Goal: Information Seeking & Learning: Learn about a topic

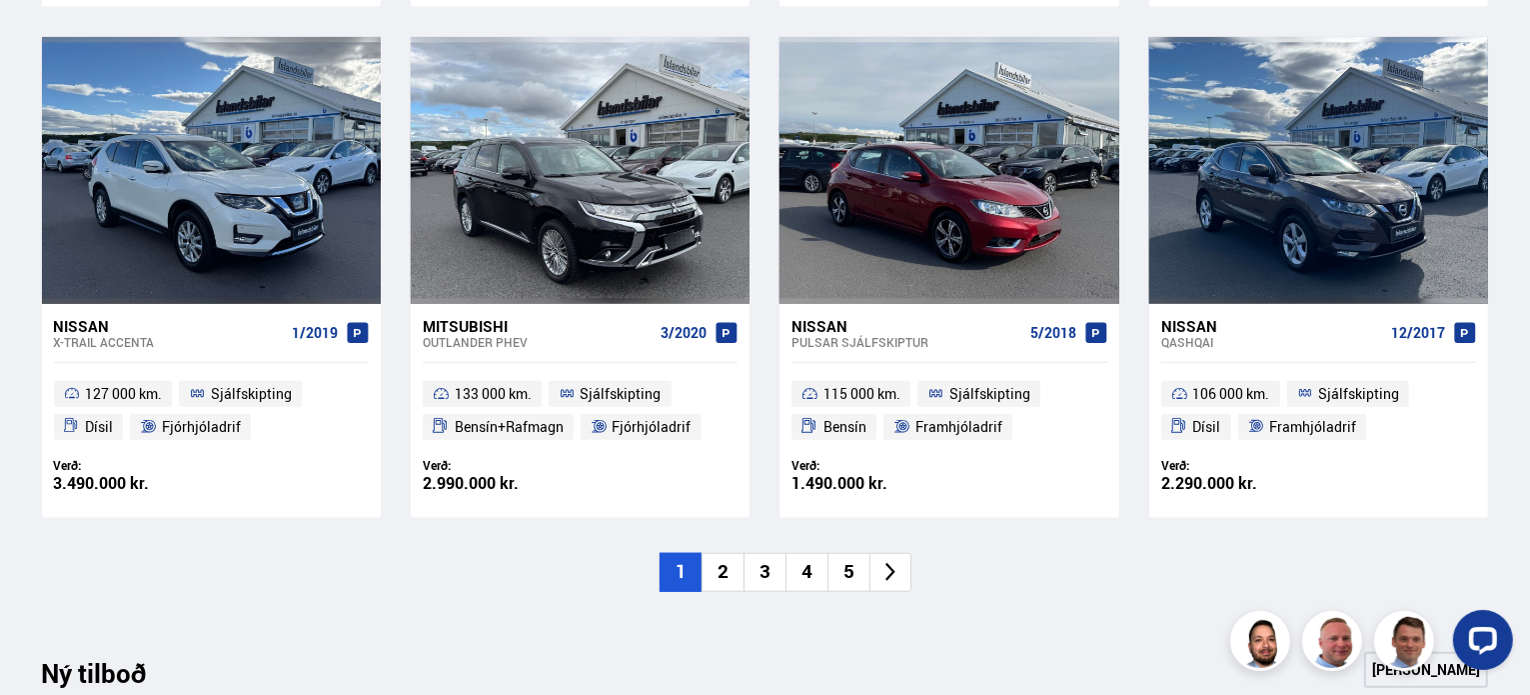
scroll to position [1614, 0]
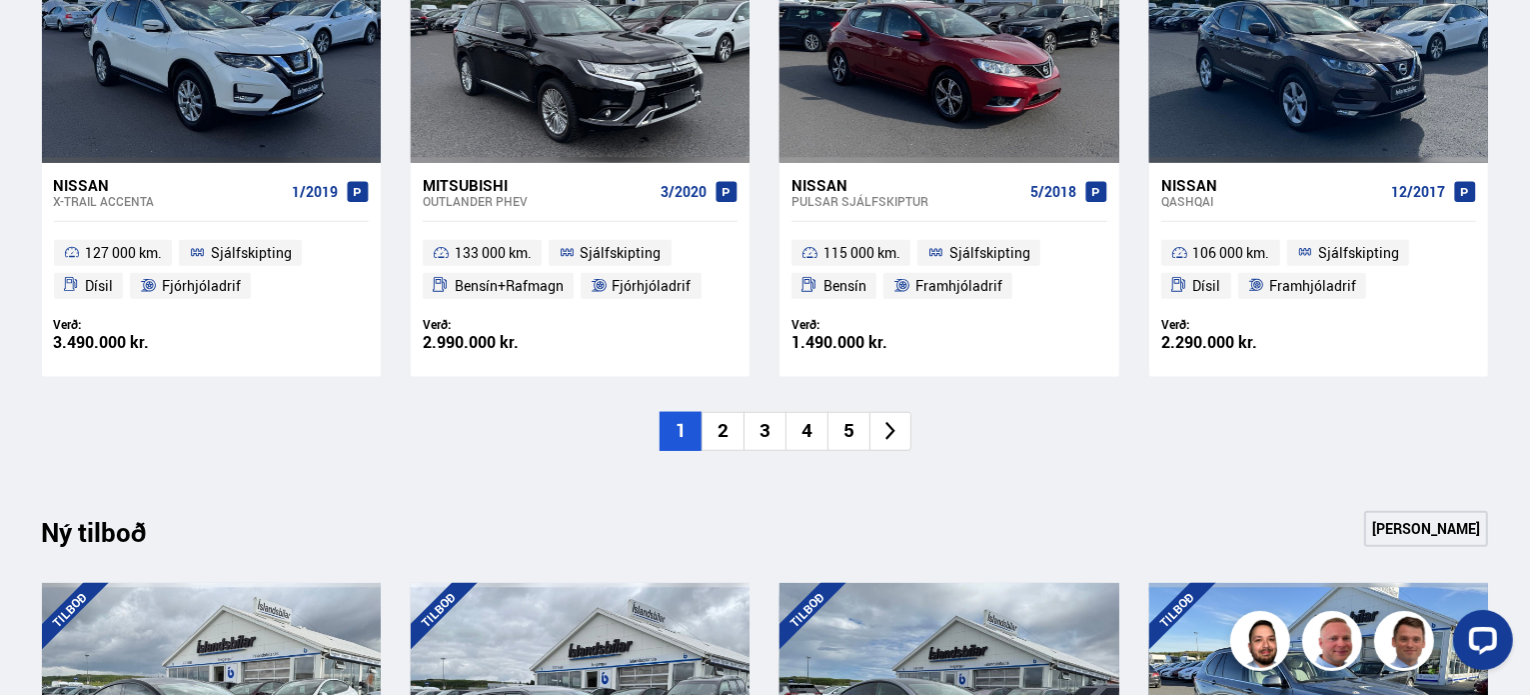
click at [732, 434] on li "2" at bounding box center [723, 431] width 42 height 39
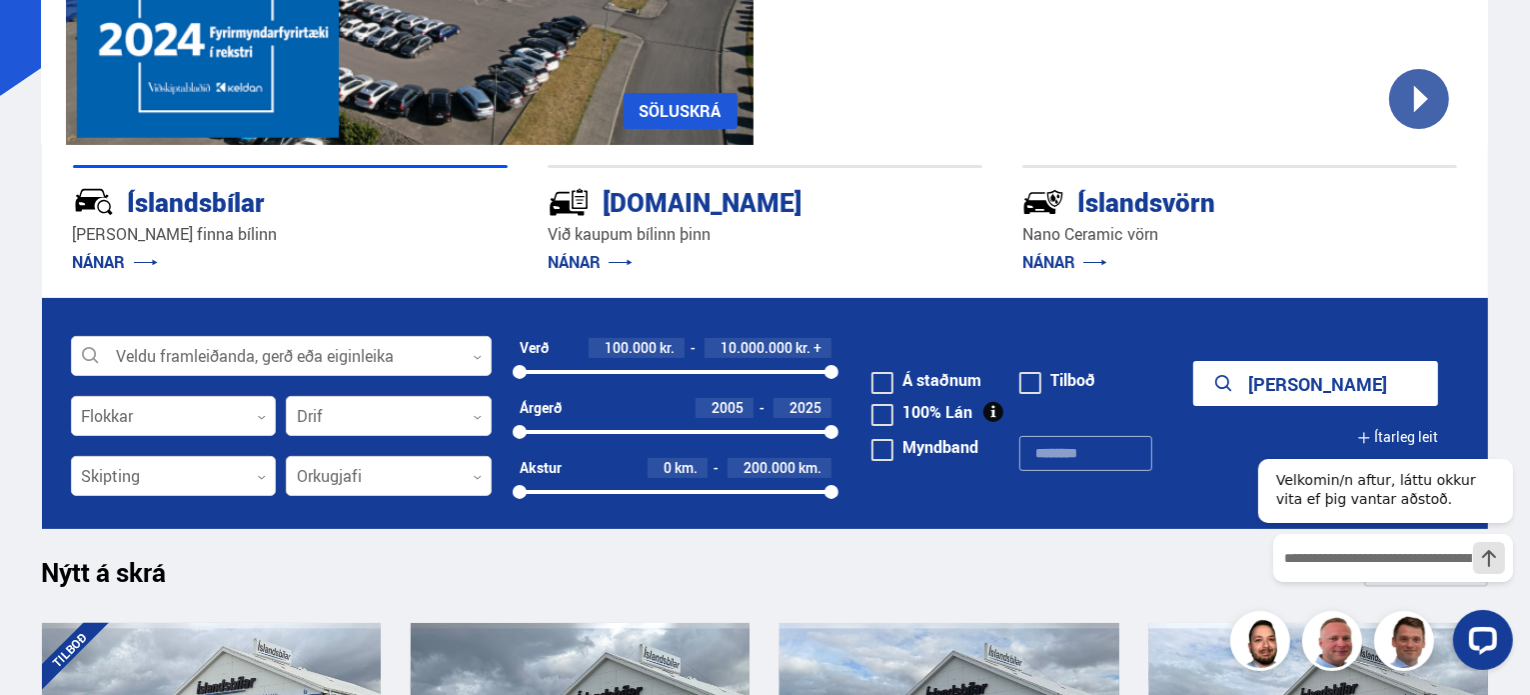
scroll to position [506, 0]
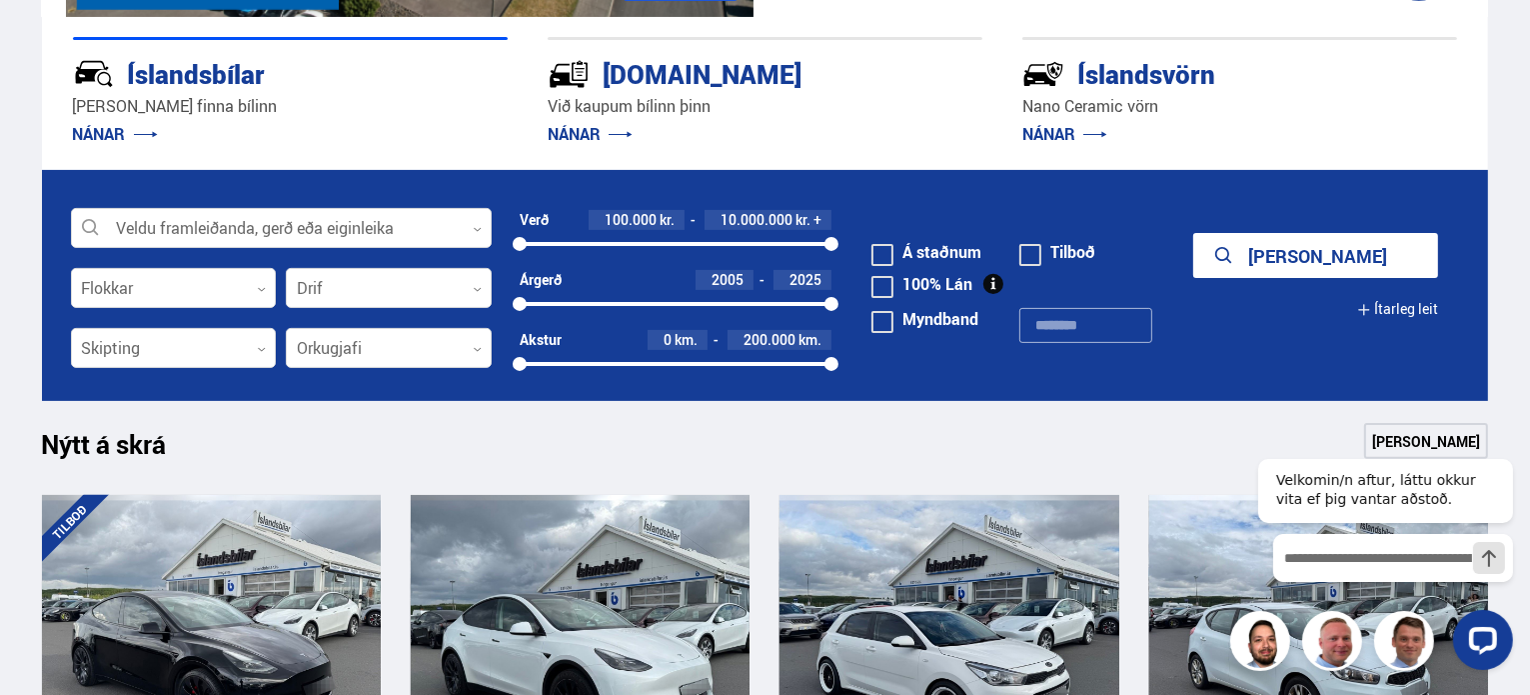
click at [1232, 255] on icon "submit" at bounding box center [1223, 255] width 17 height 17
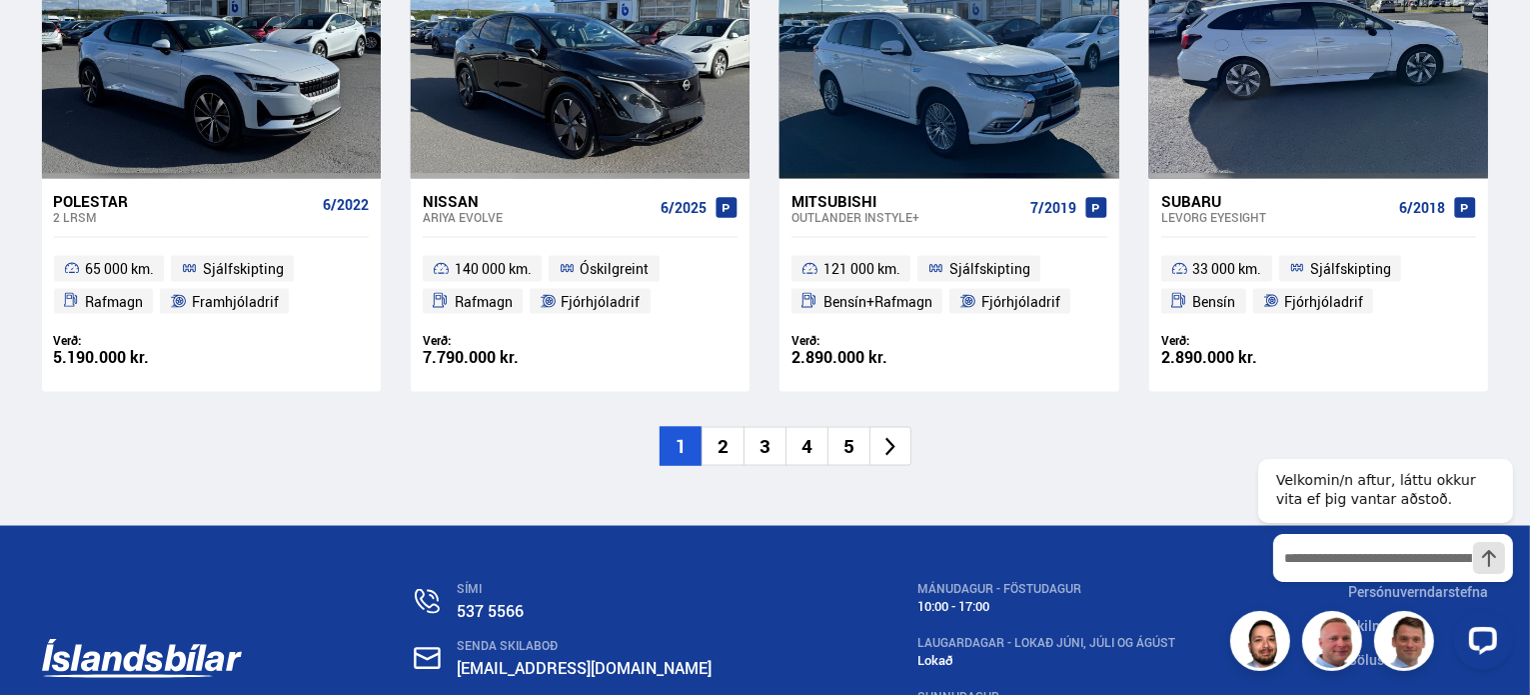
scroll to position [3110, 0]
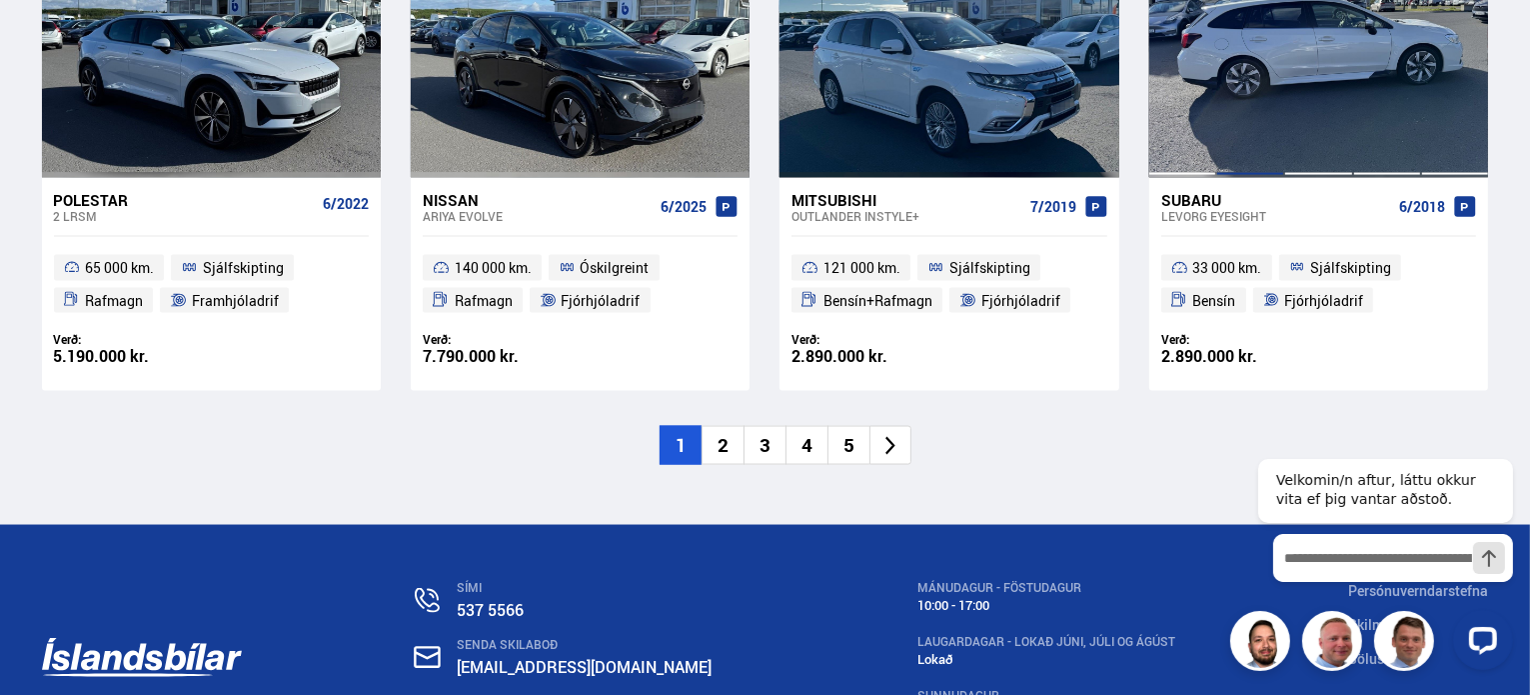
click at [1239, 90] on div at bounding box center [1250, 44] width 68 height 266
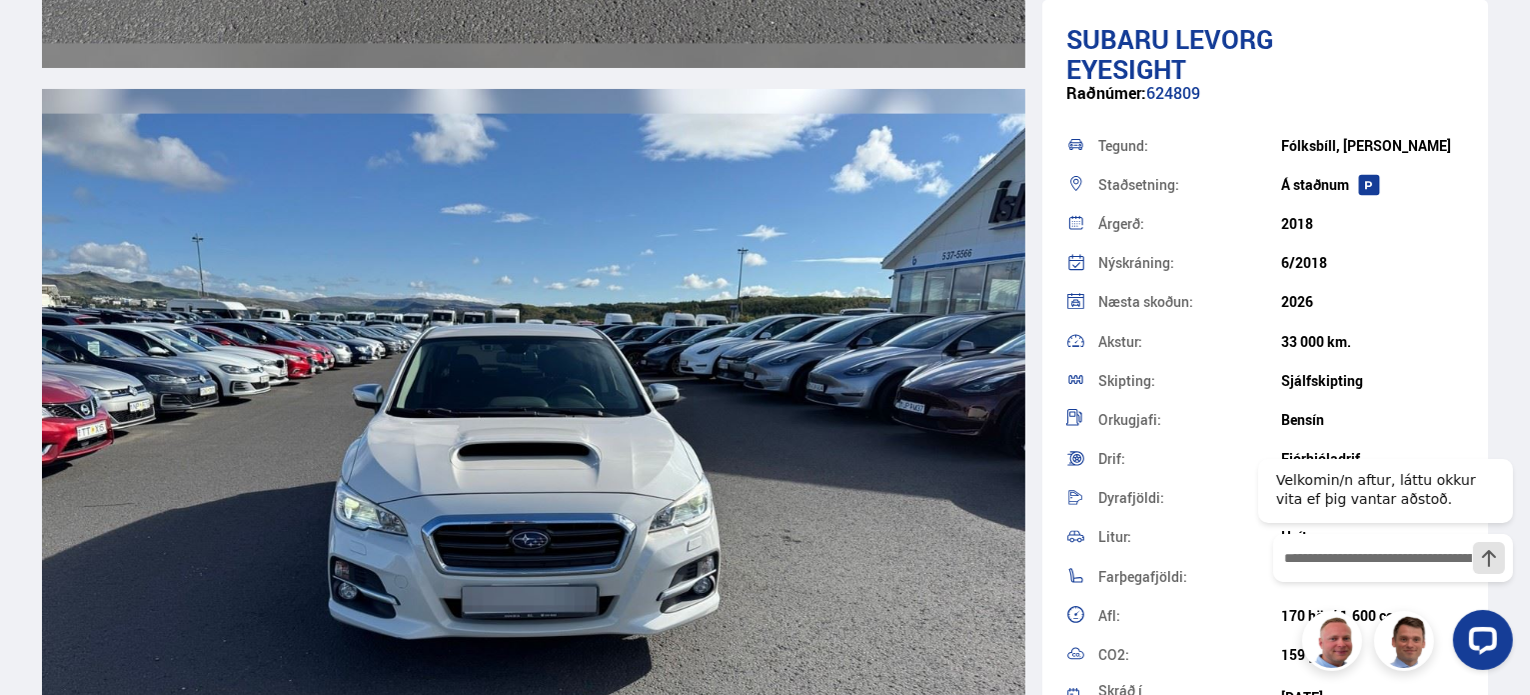
scroll to position [7900, 0]
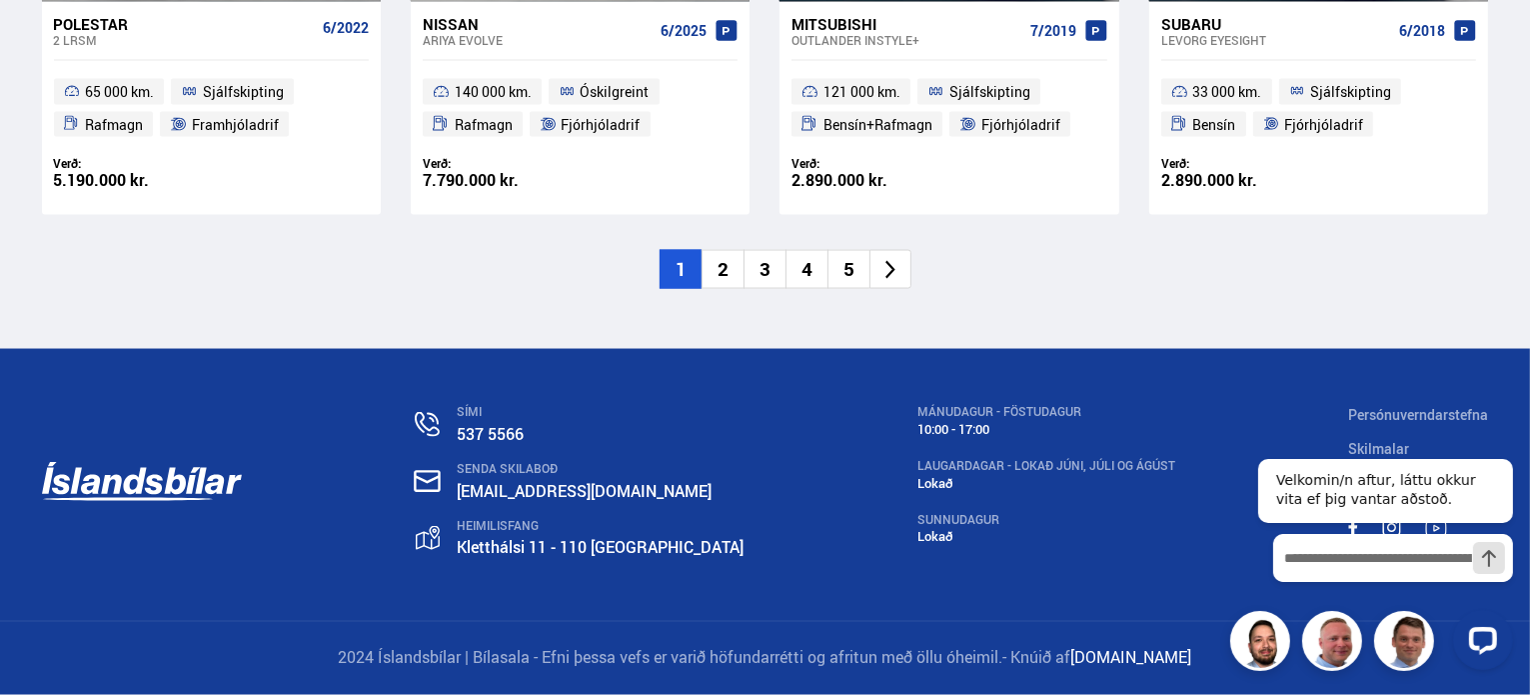
scroll to position [3286, 0]
click at [728, 272] on li "2" at bounding box center [723, 269] width 42 height 39
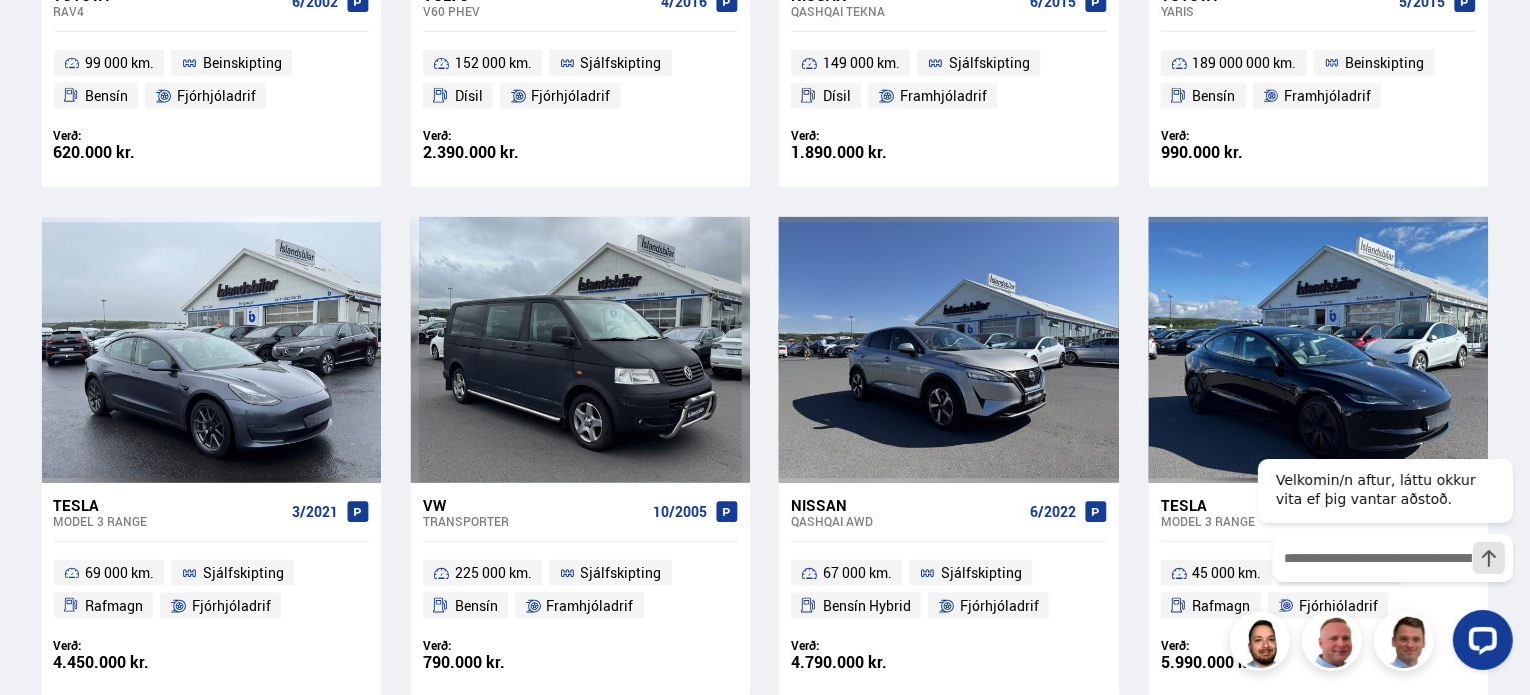
scroll to position [0, 0]
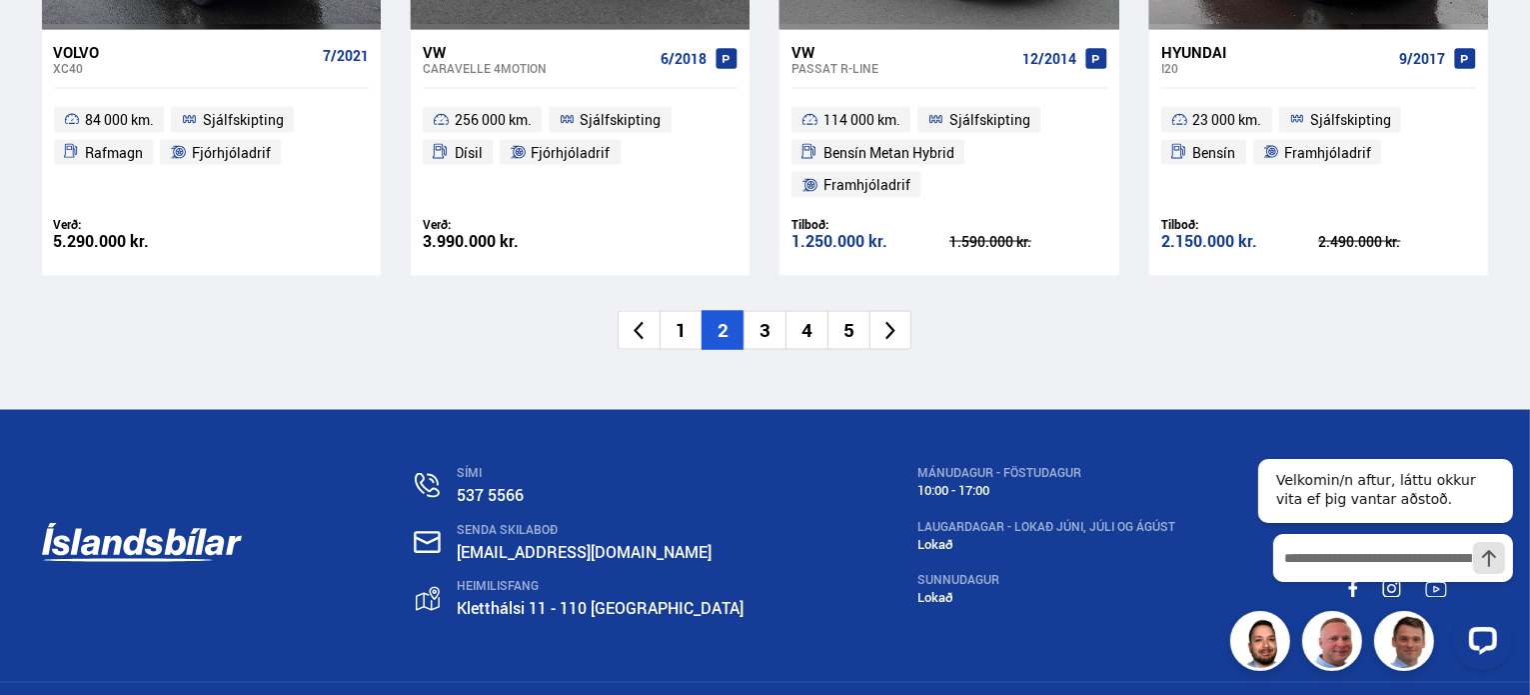
scroll to position [3260, 0]
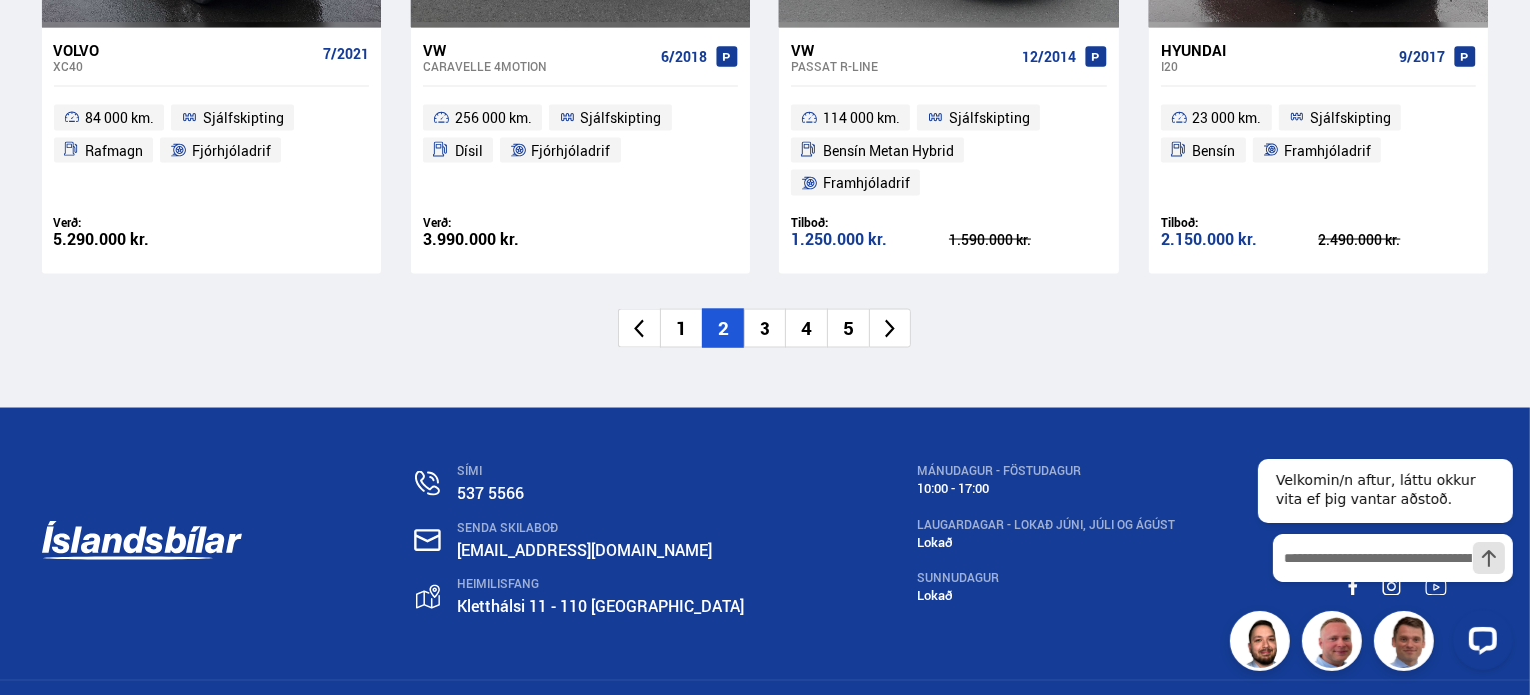
click at [769, 309] on li "3" at bounding box center [765, 328] width 42 height 39
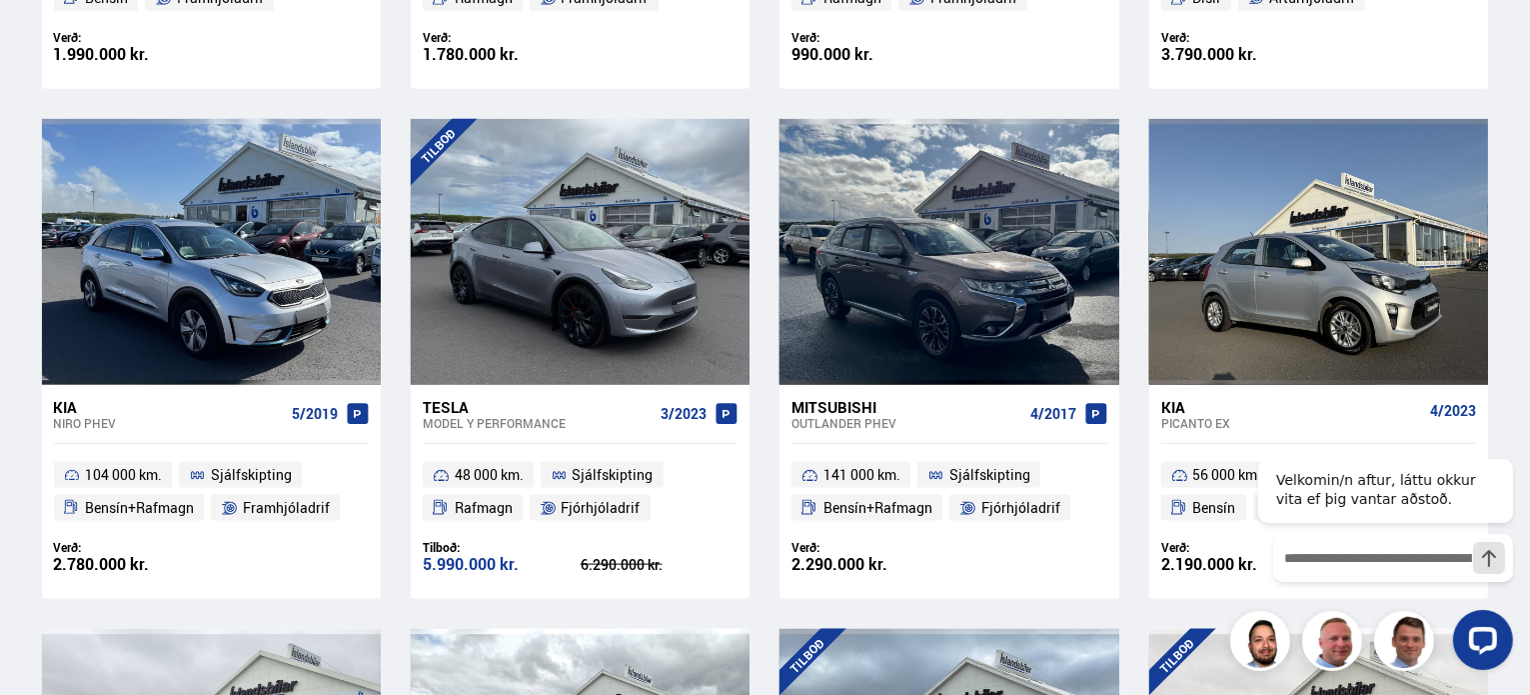
scroll to position [0, 0]
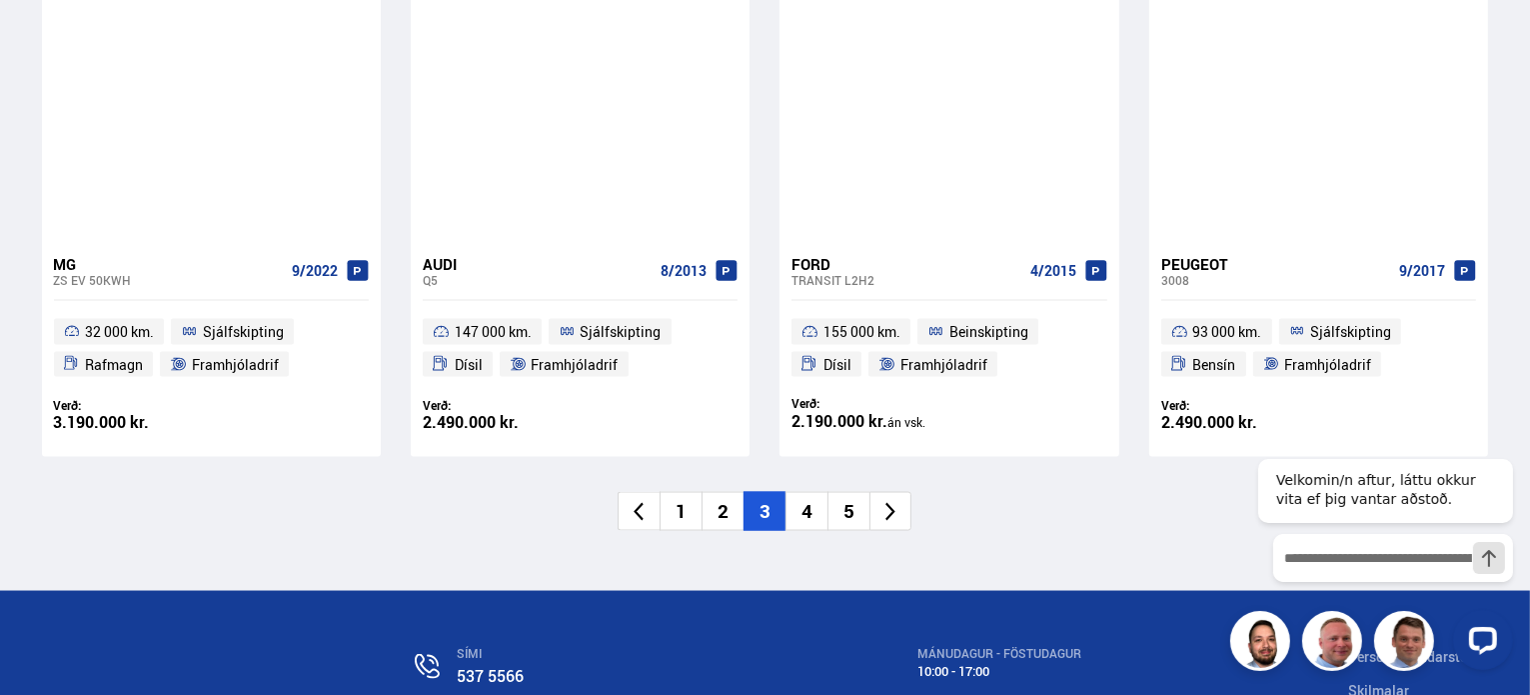
scroll to position [3214, 0]
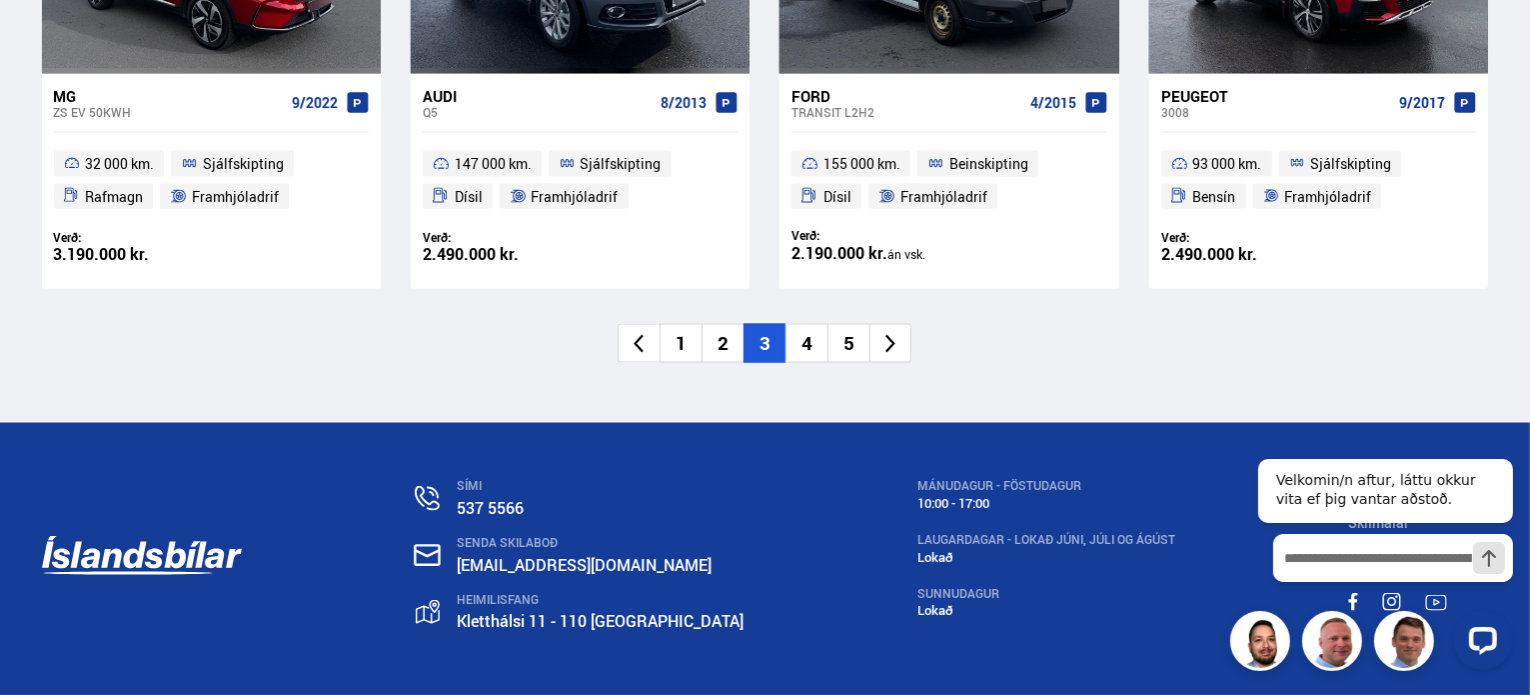
click at [802, 339] on li "4" at bounding box center [807, 343] width 42 height 39
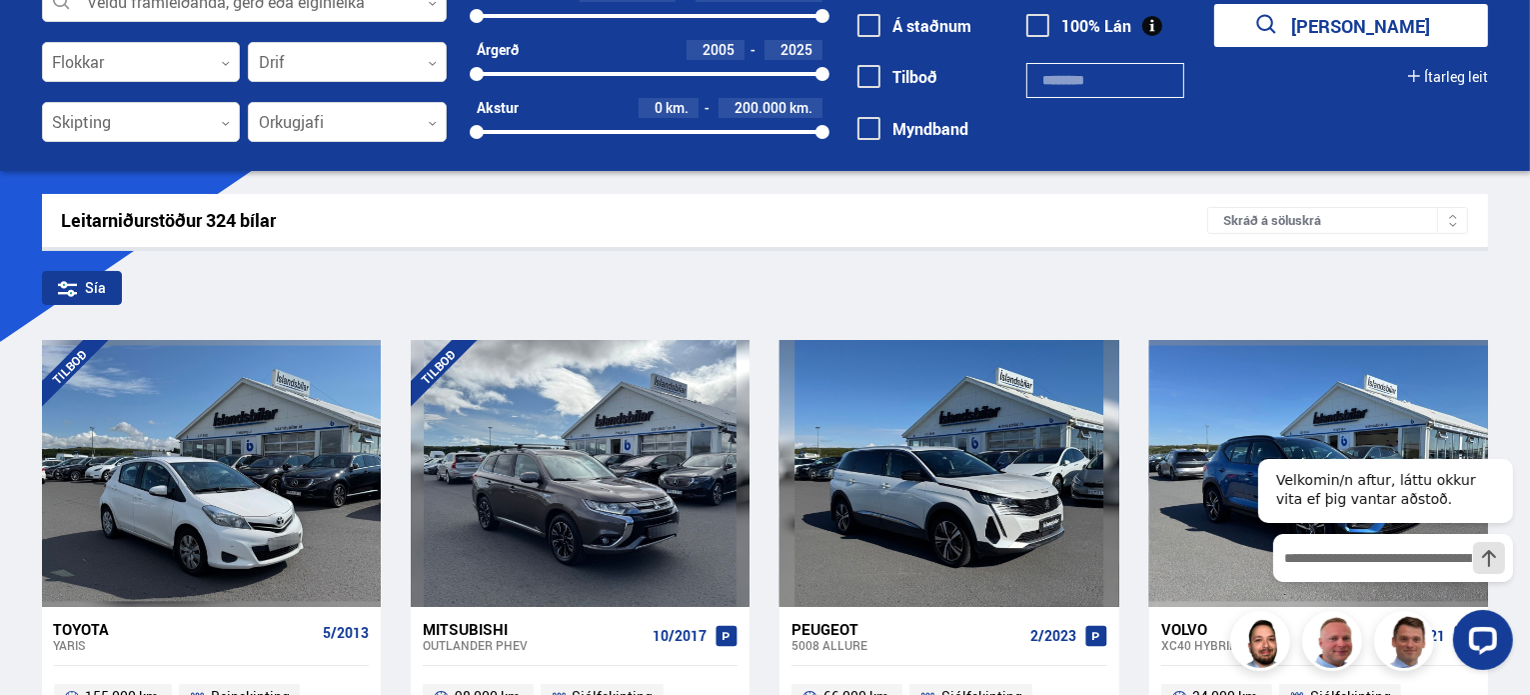
scroll to position [0, 0]
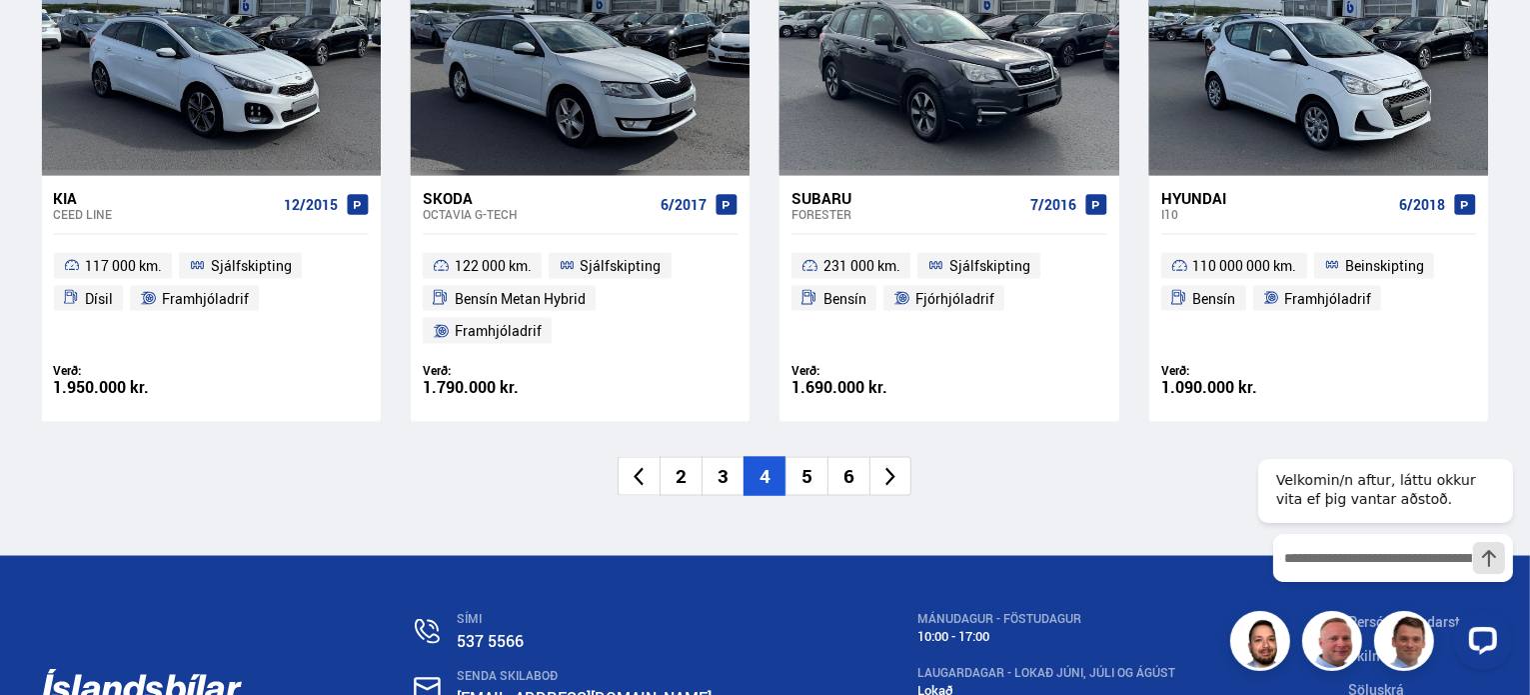
scroll to position [3113, 0]
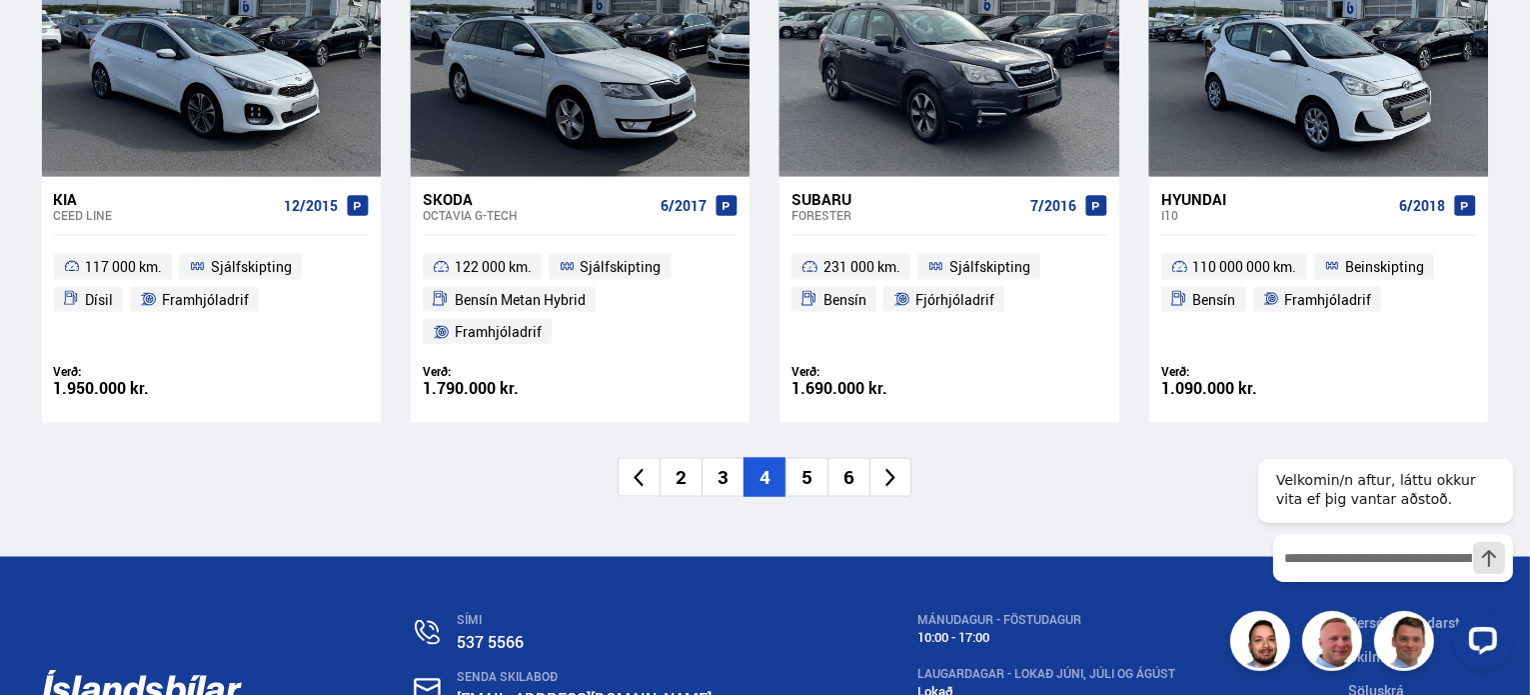
click at [808, 458] on li "5" at bounding box center [807, 477] width 42 height 39
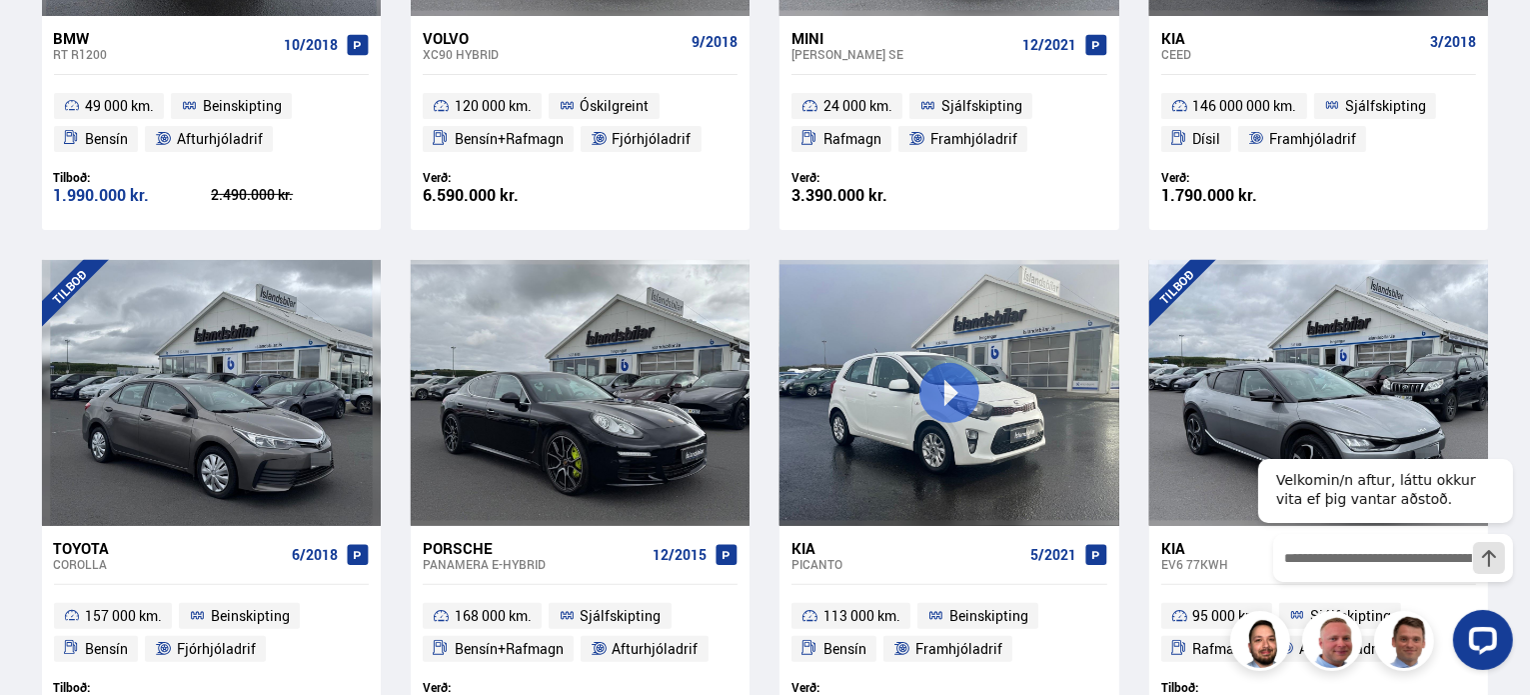
scroll to position [0, 0]
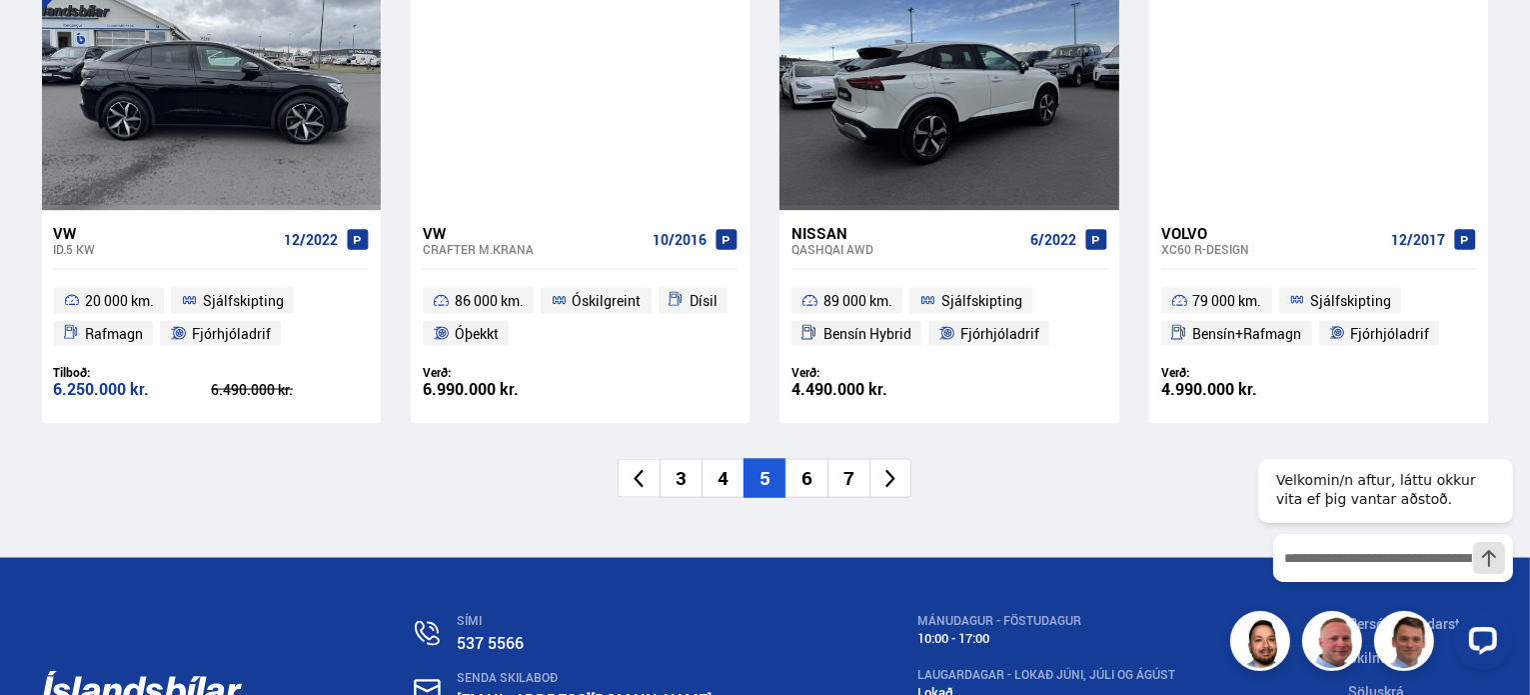
scroll to position [3077, 0]
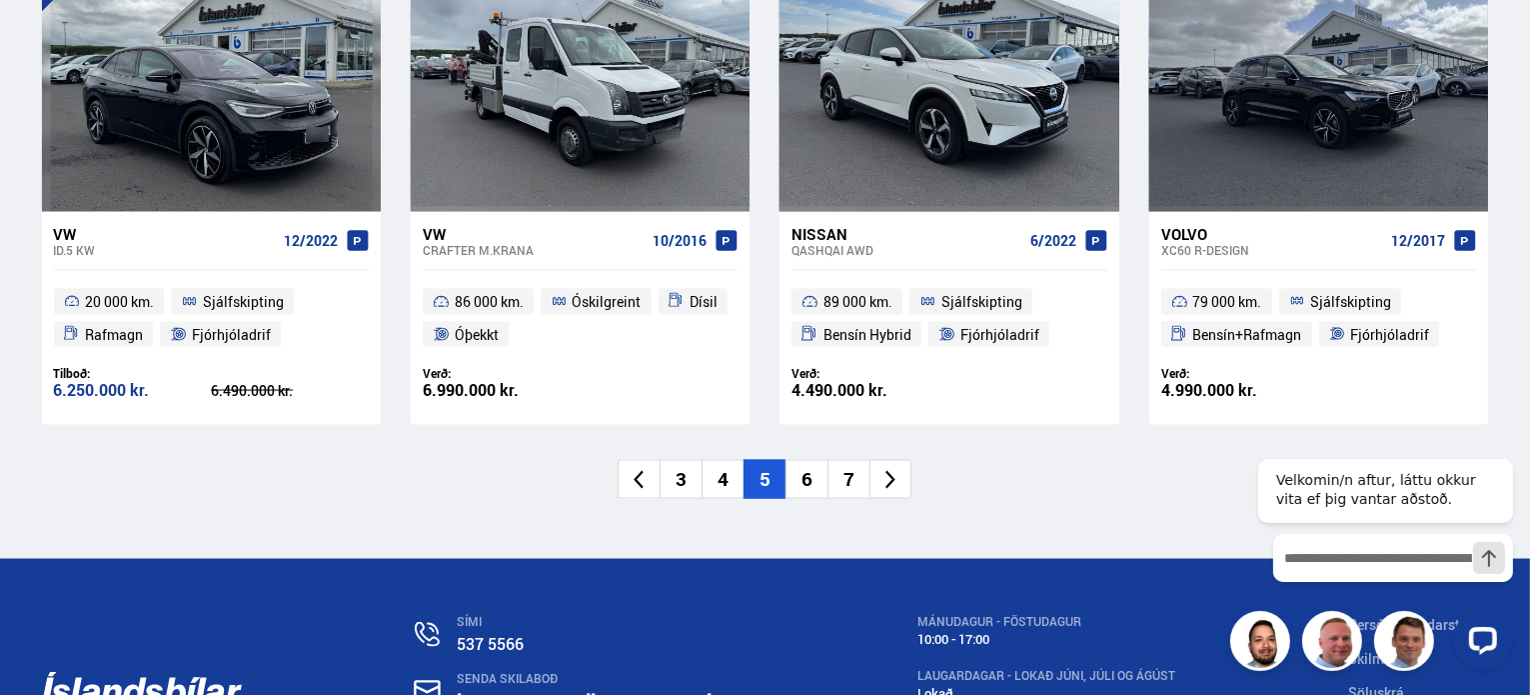
click at [812, 486] on li "6" at bounding box center [807, 479] width 42 height 39
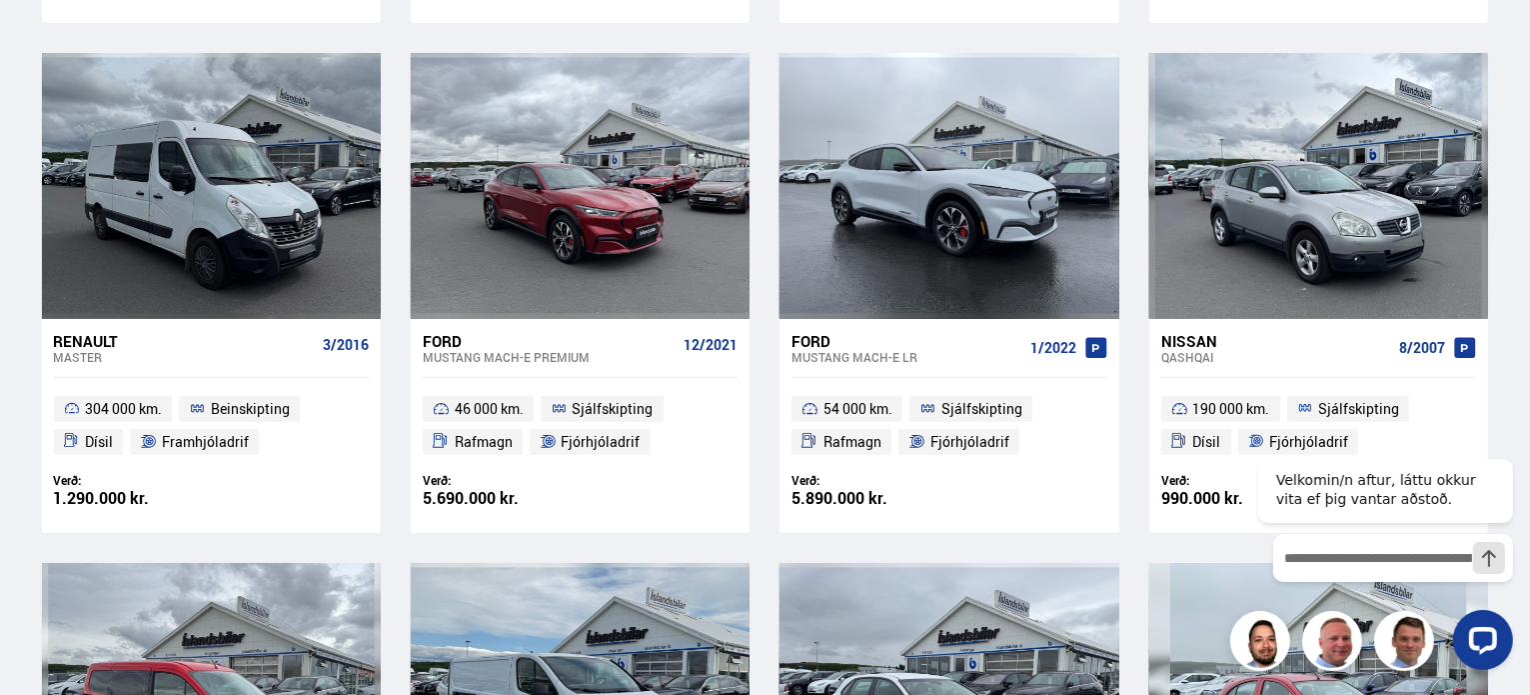
scroll to position [0, 0]
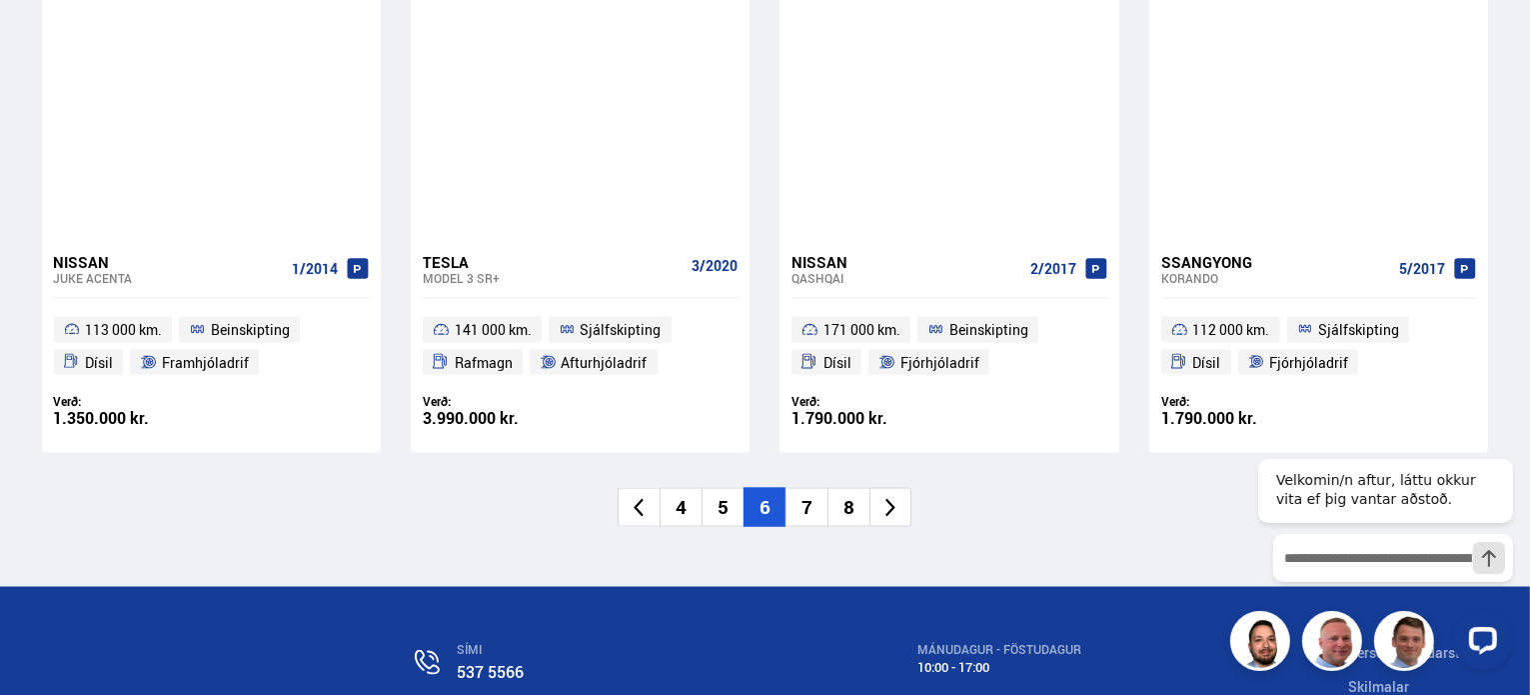
scroll to position [3261, 0]
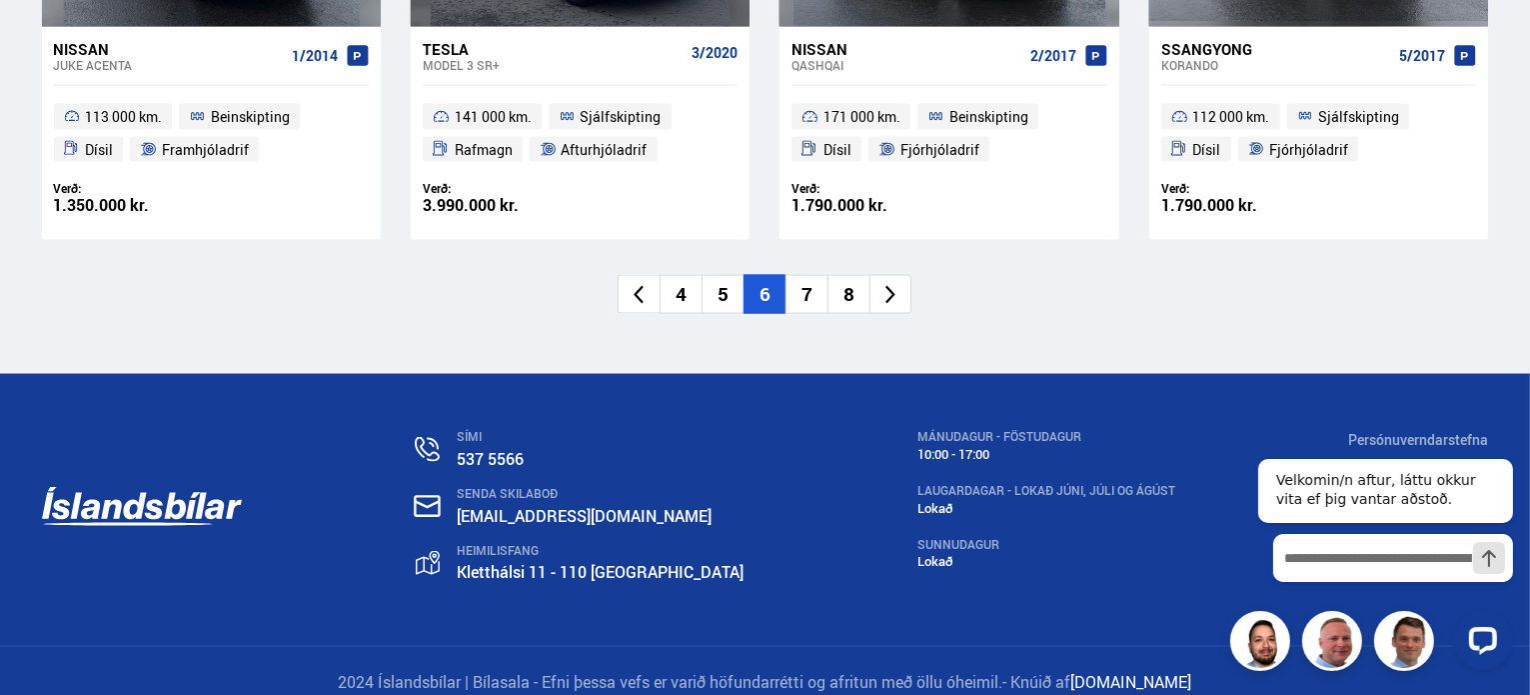
click at [806, 292] on li "7" at bounding box center [807, 294] width 42 height 39
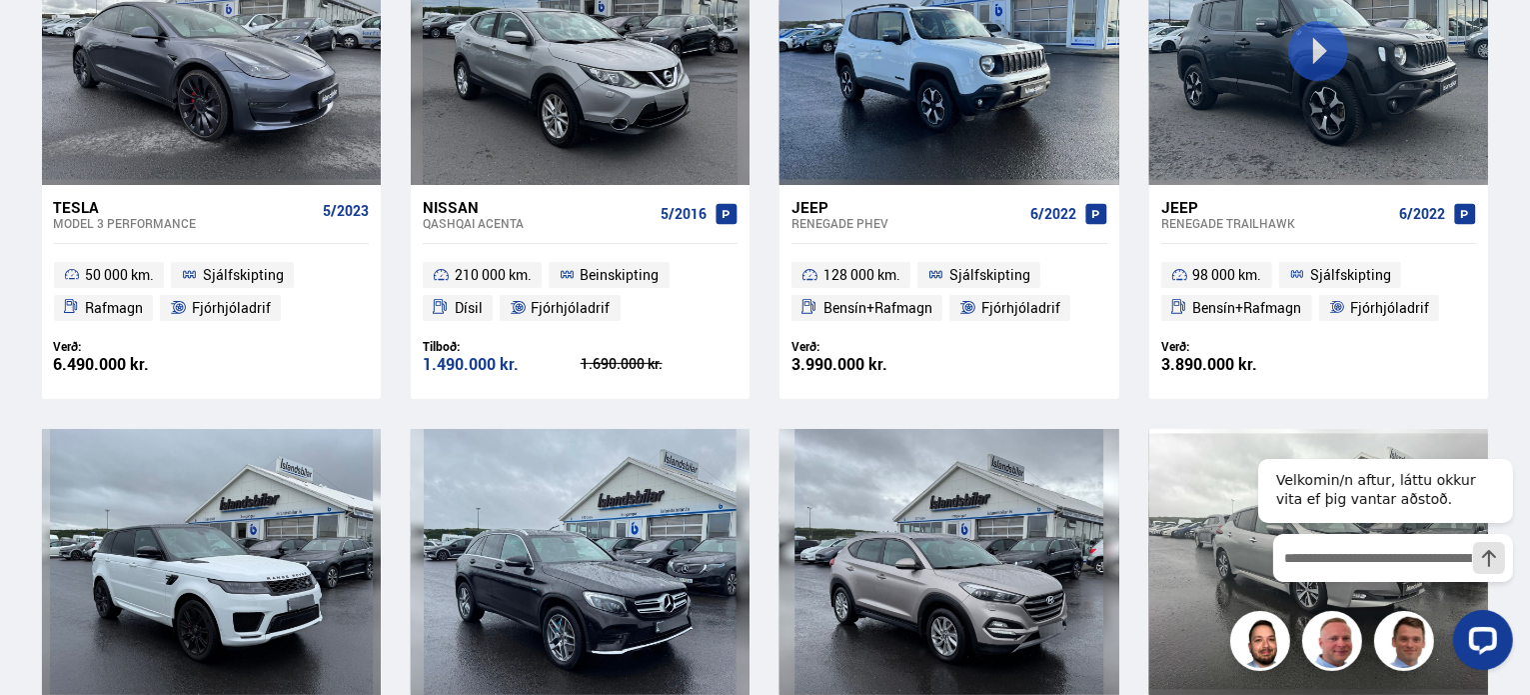
scroll to position [0, 0]
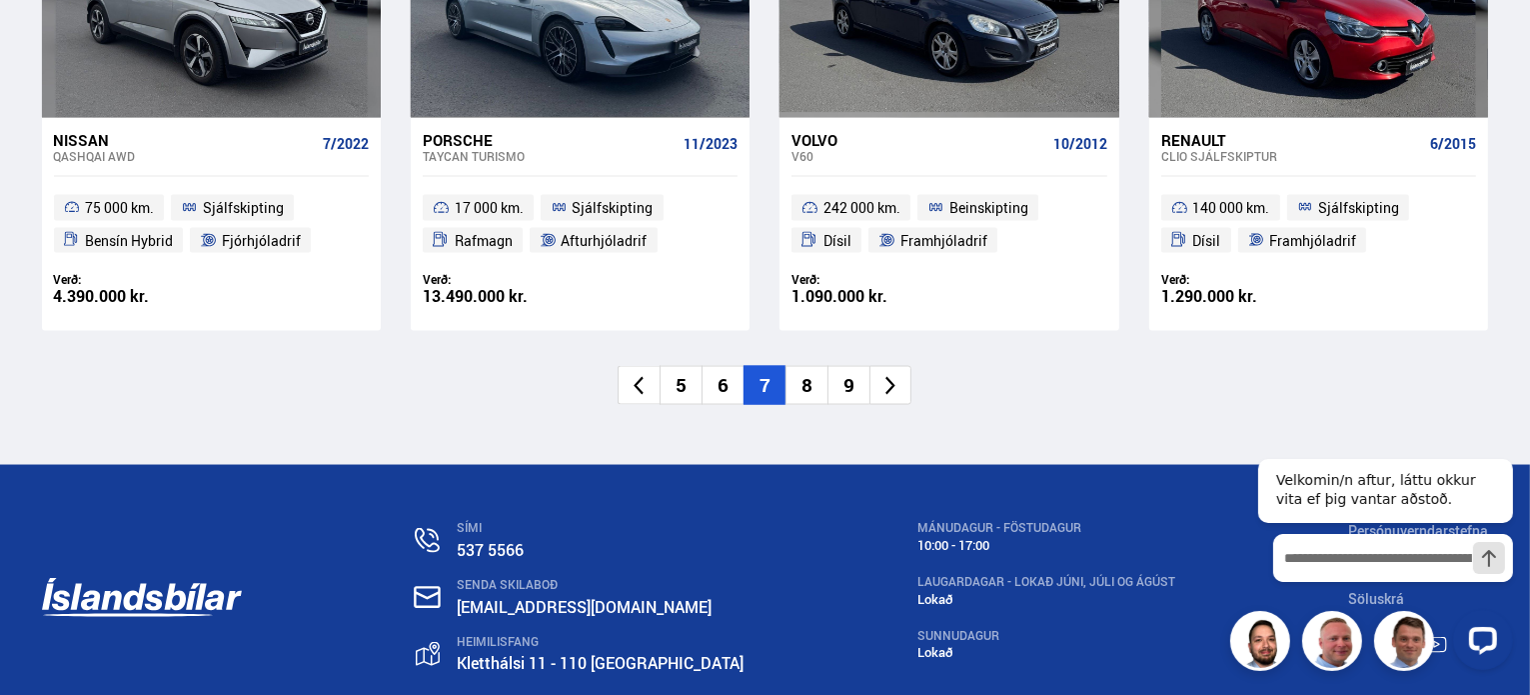
scroll to position [3170, 0]
click at [807, 387] on li "8" at bounding box center [807, 385] width 42 height 39
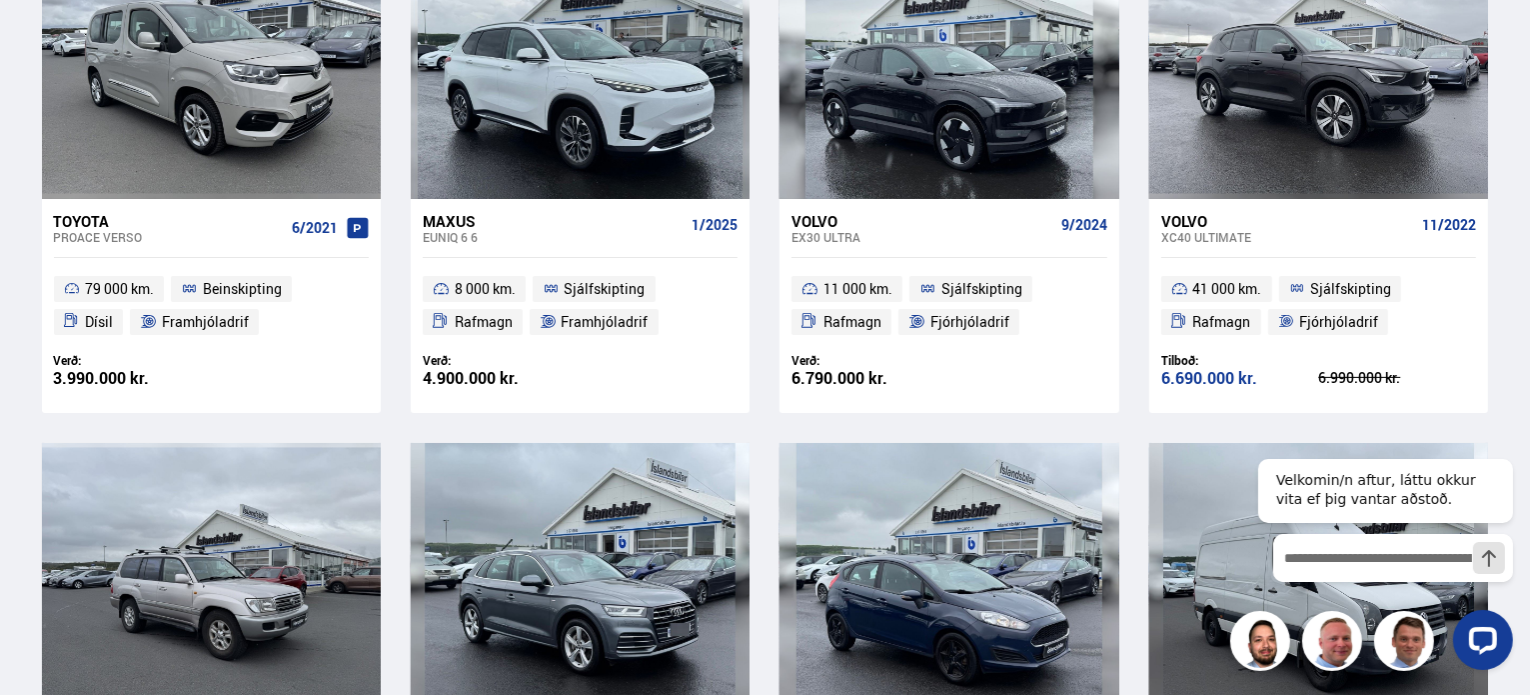
scroll to position [90, 0]
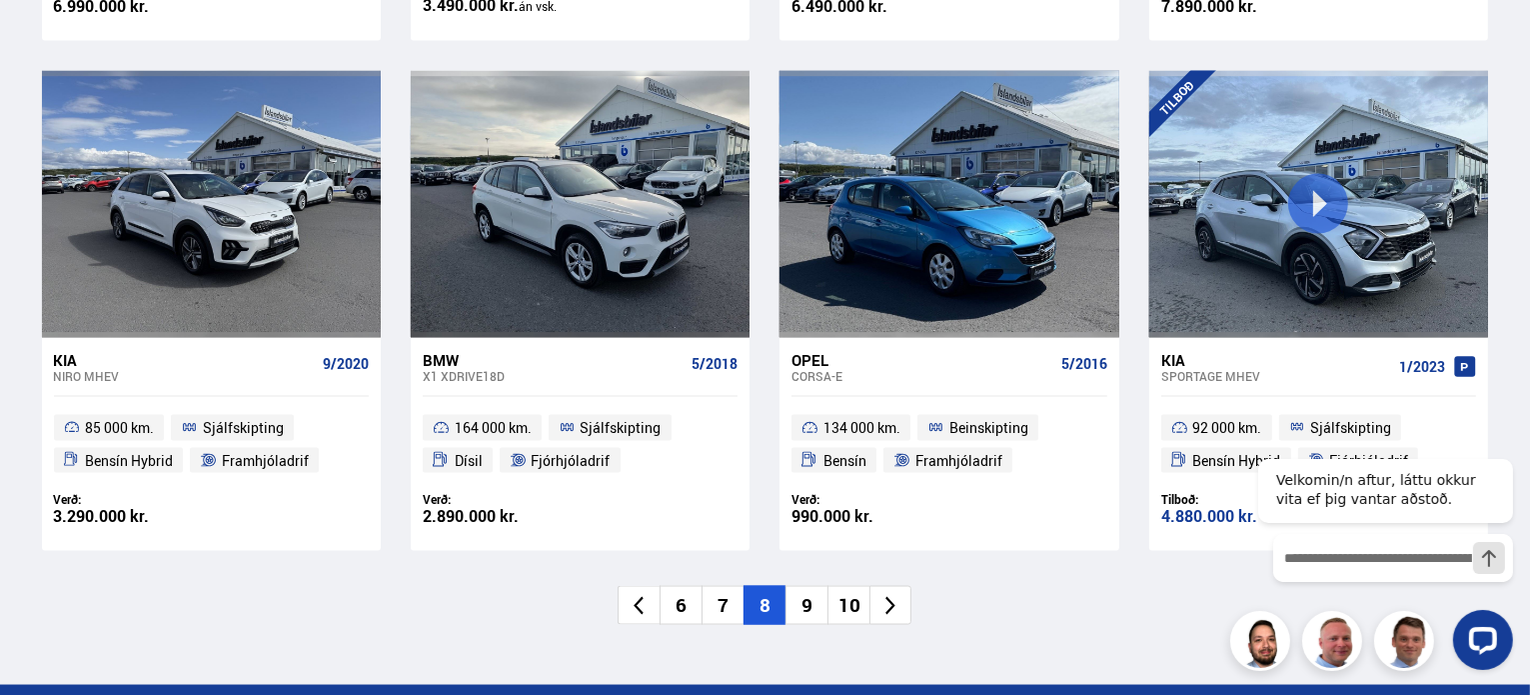
scroll to position [3192, 0]
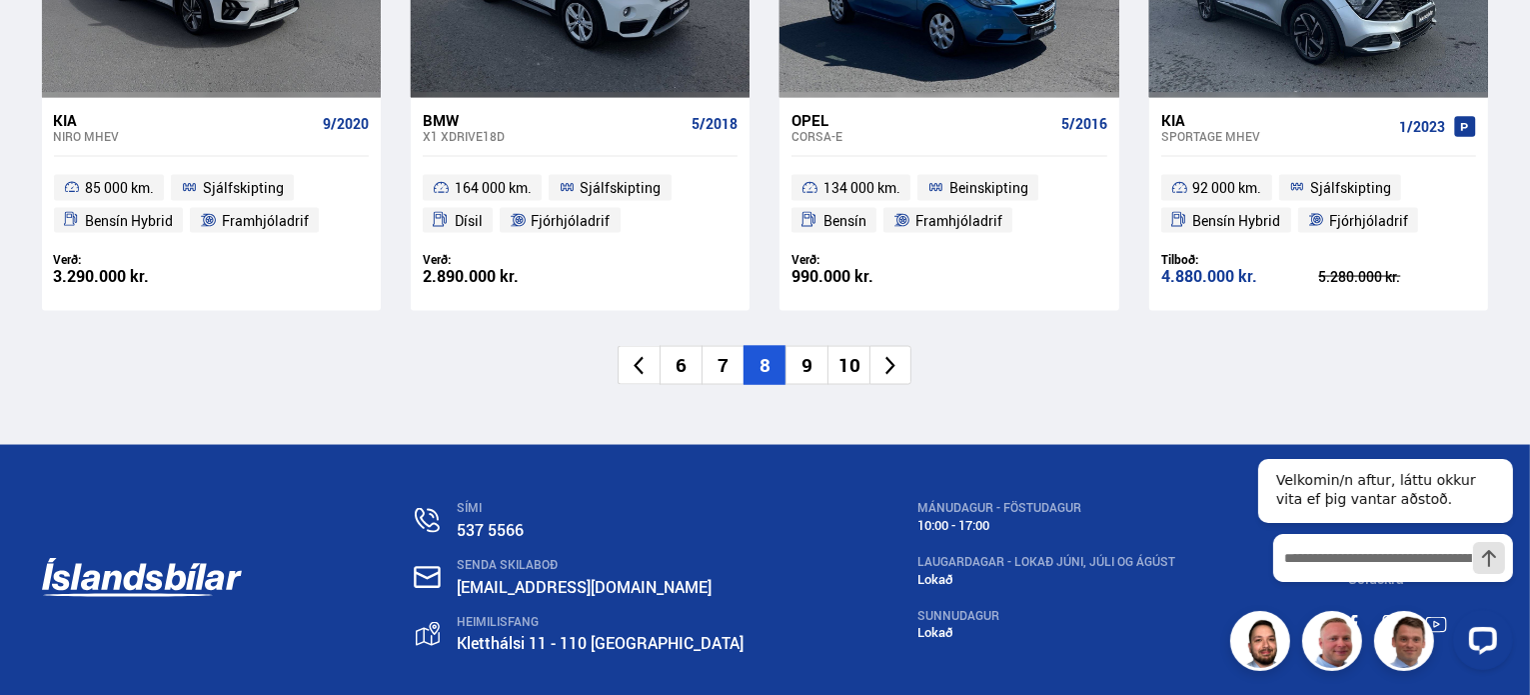
click at [813, 364] on li "9" at bounding box center [807, 365] width 42 height 39
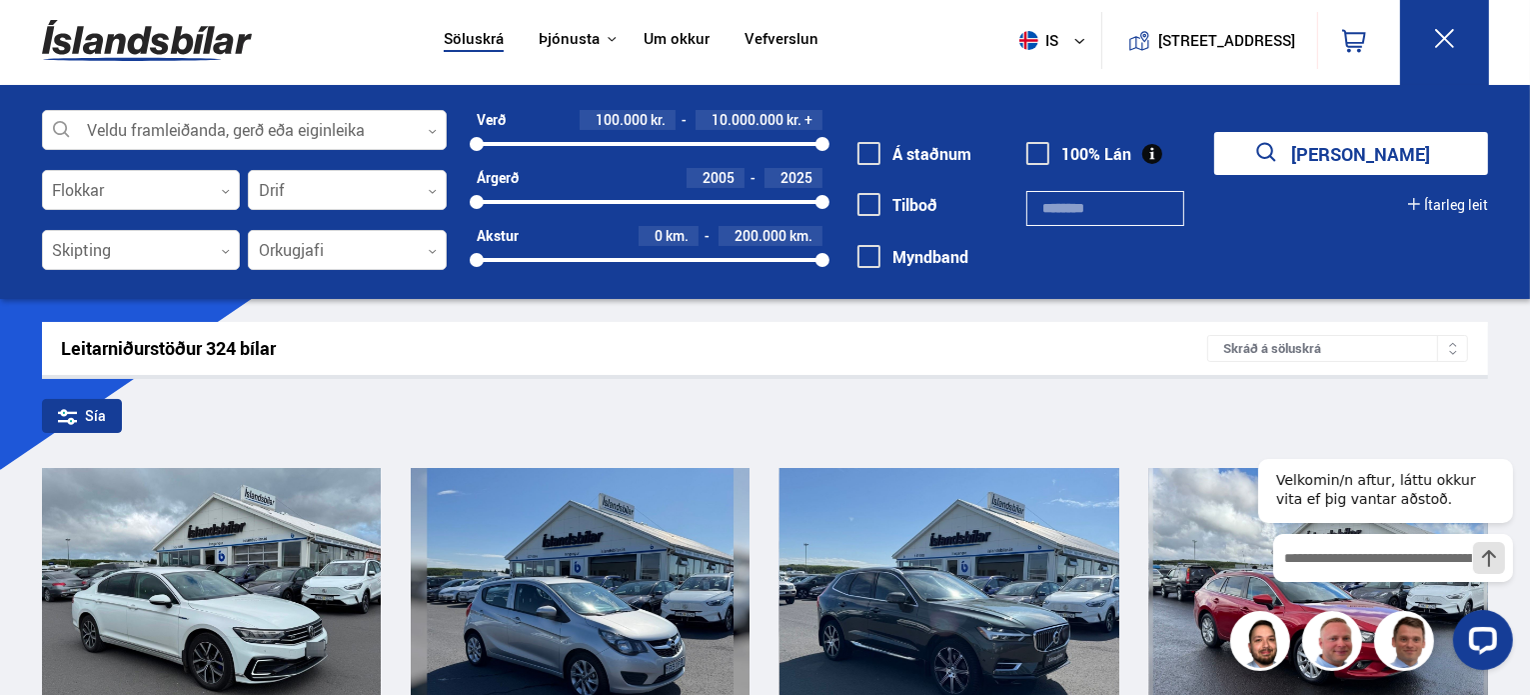
scroll to position [0, 0]
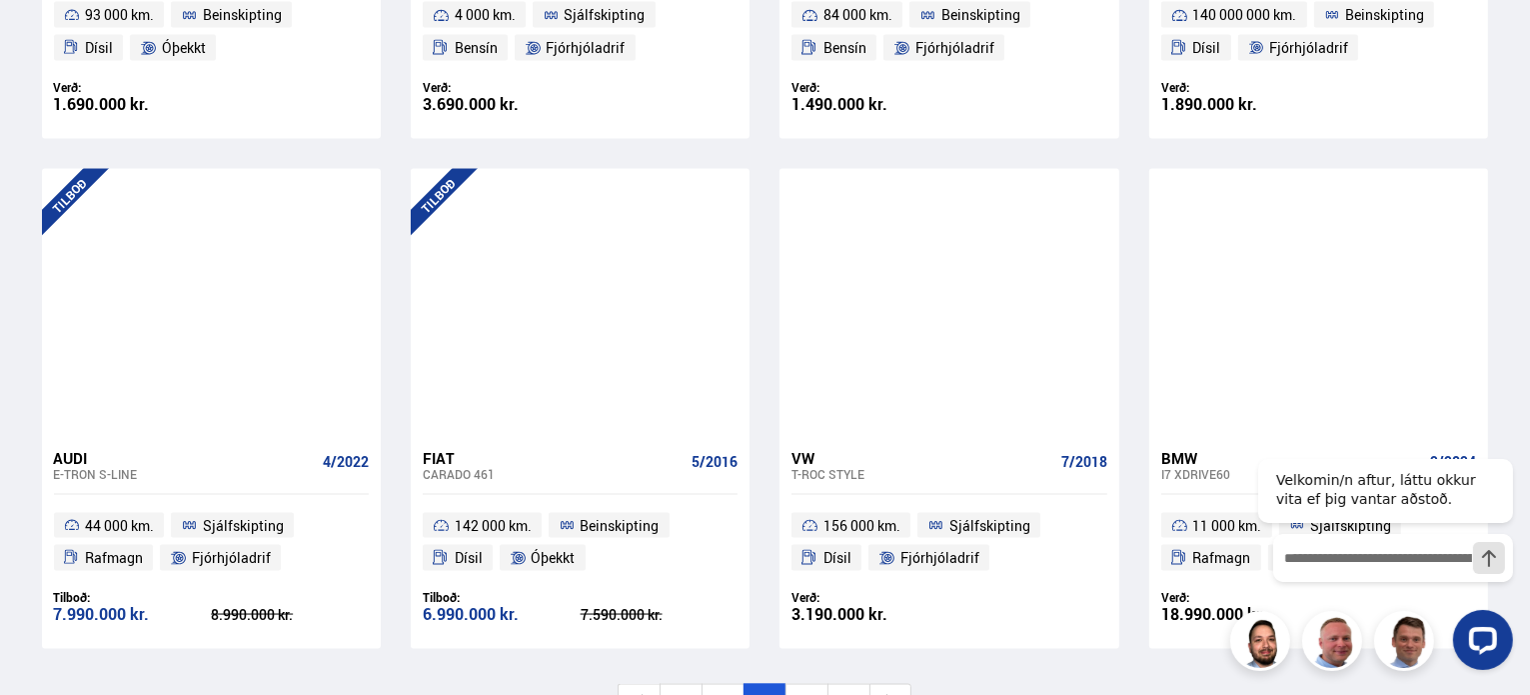
scroll to position [3047, 0]
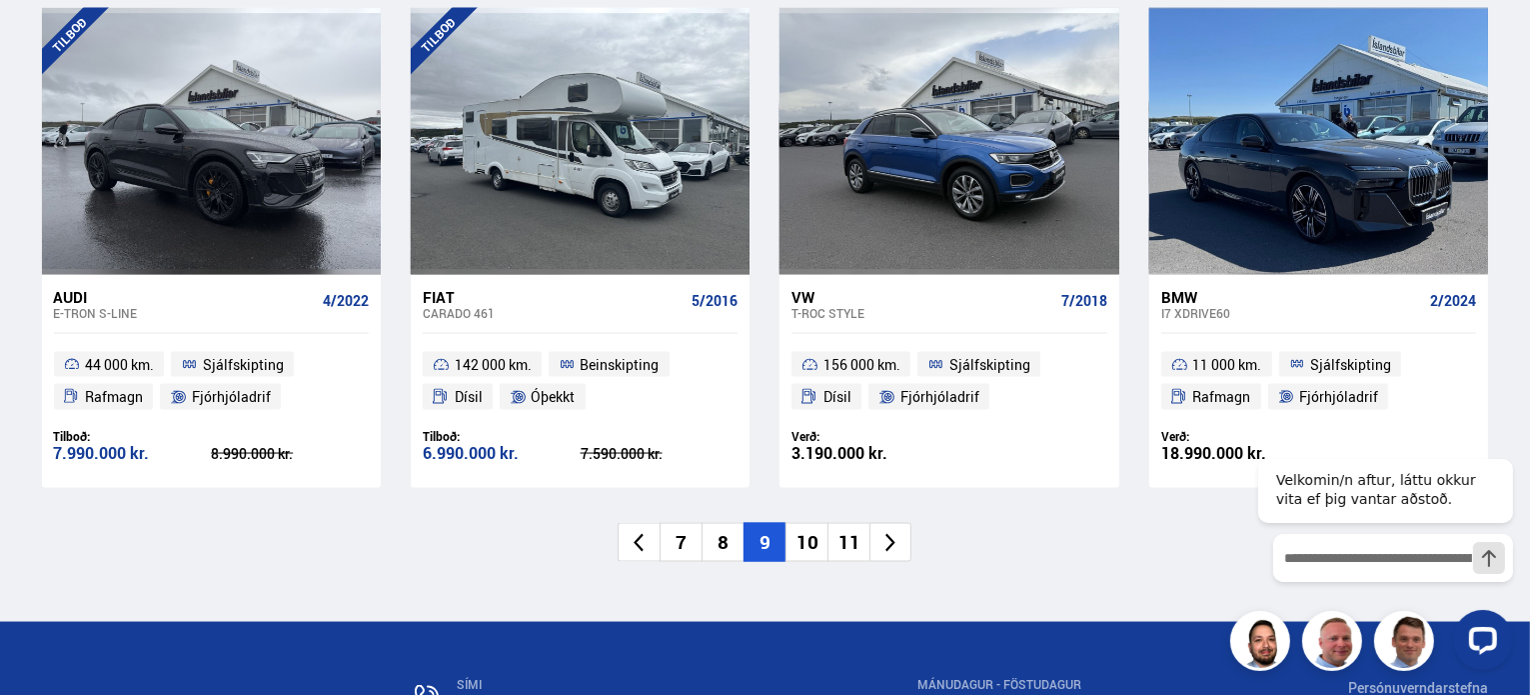
click at [808, 523] on li "10" at bounding box center [807, 542] width 42 height 39
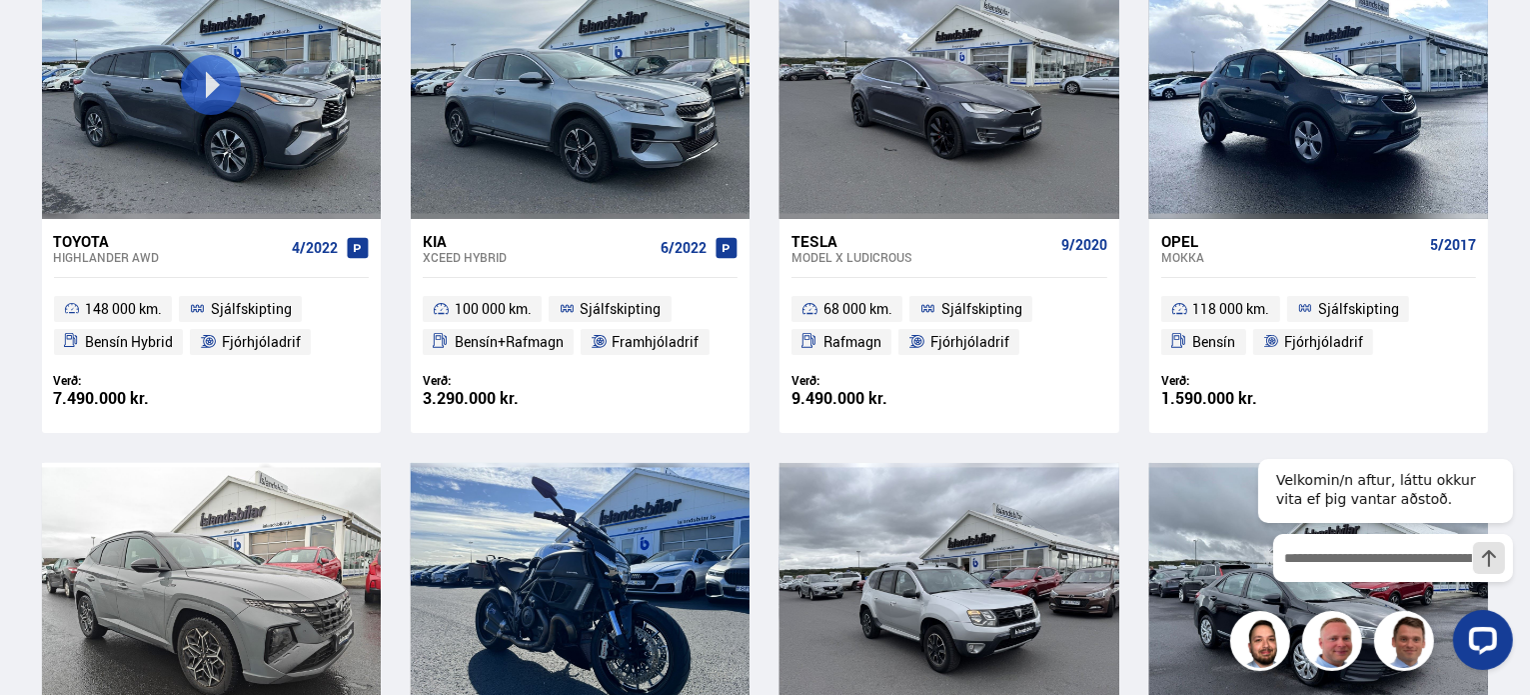
scroll to position [0, 0]
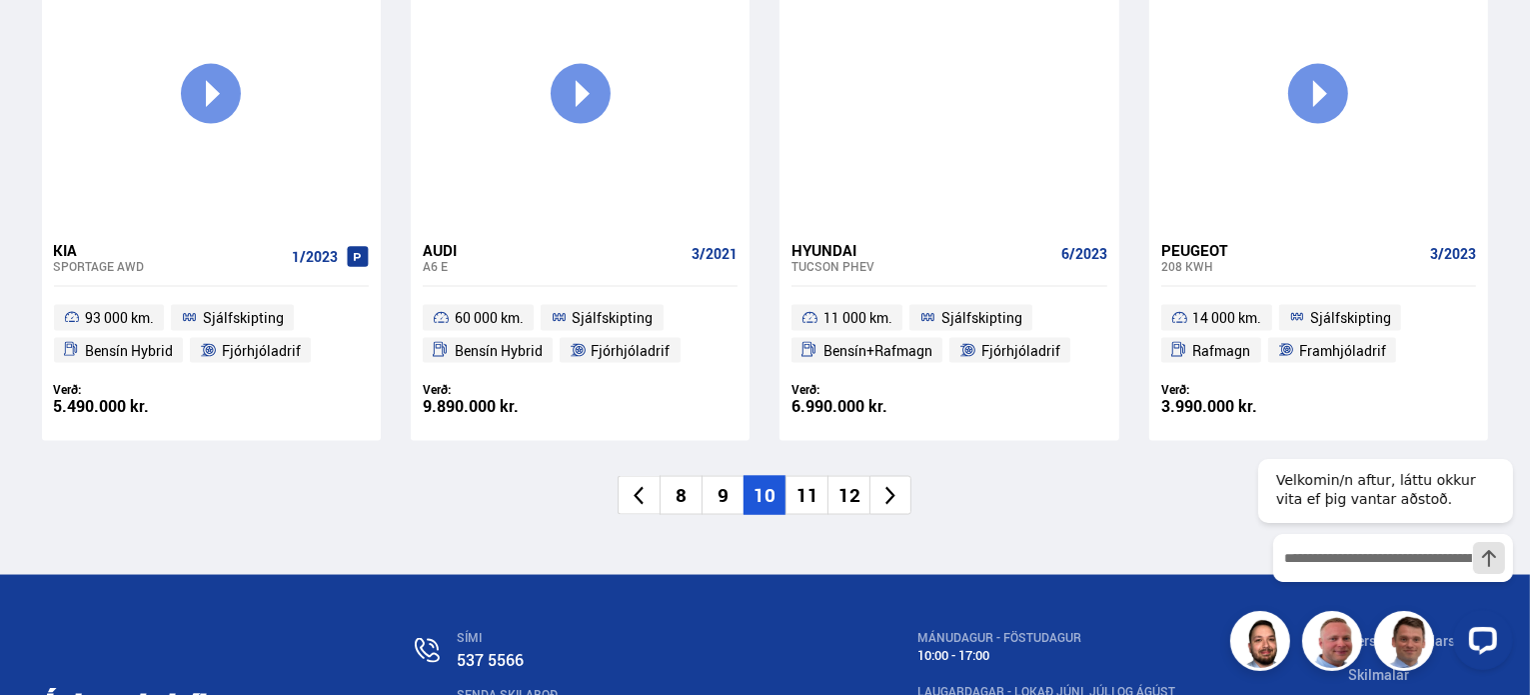
scroll to position [3226, 0]
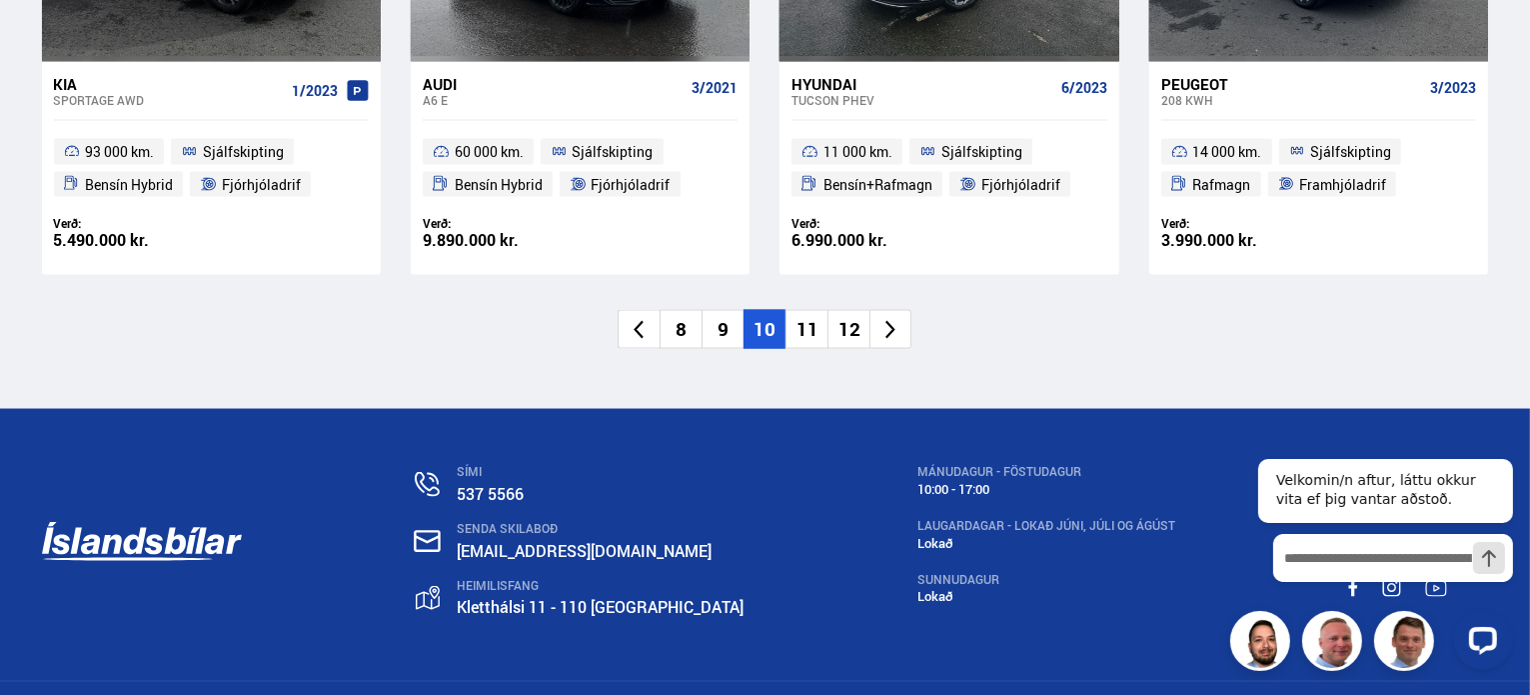
click at [802, 333] on li "11" at bounding box center [807, 329] width 42 height 39
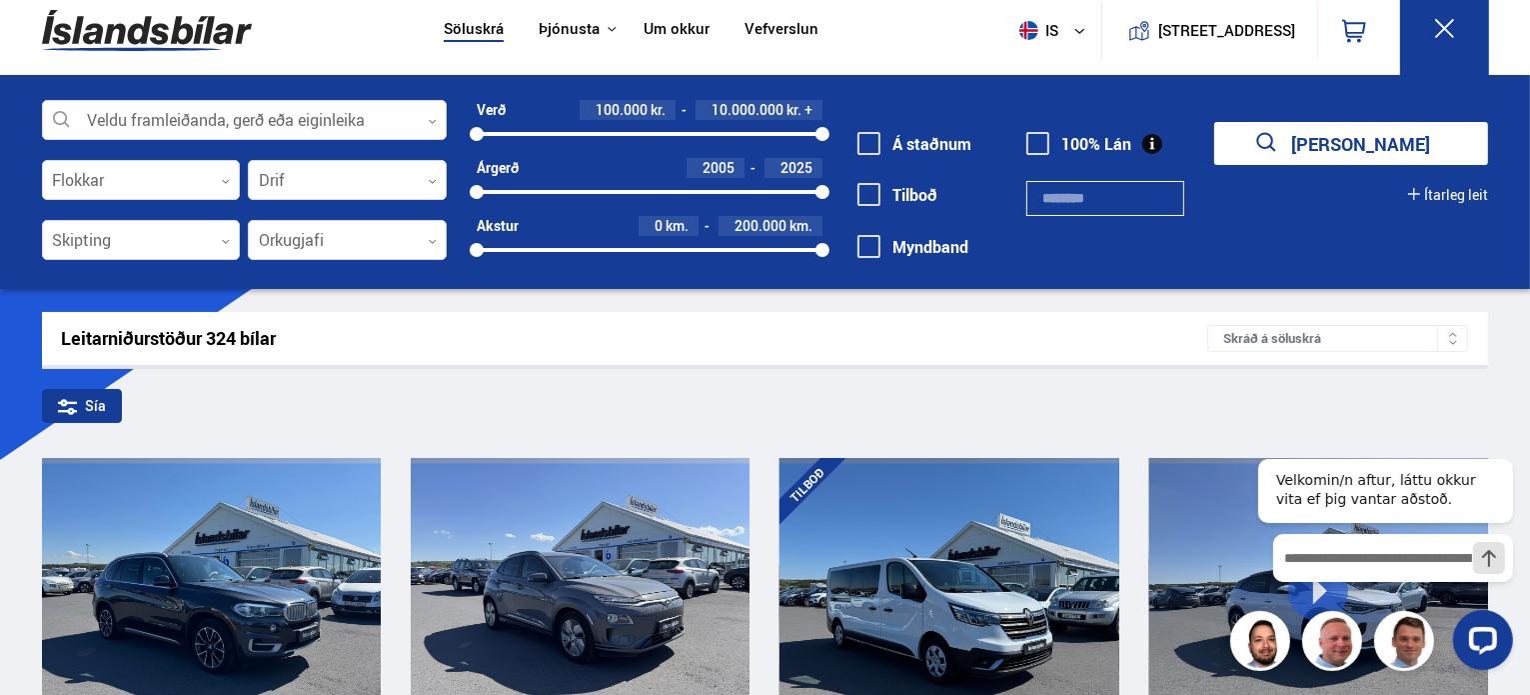
scroll to position [0, 0]
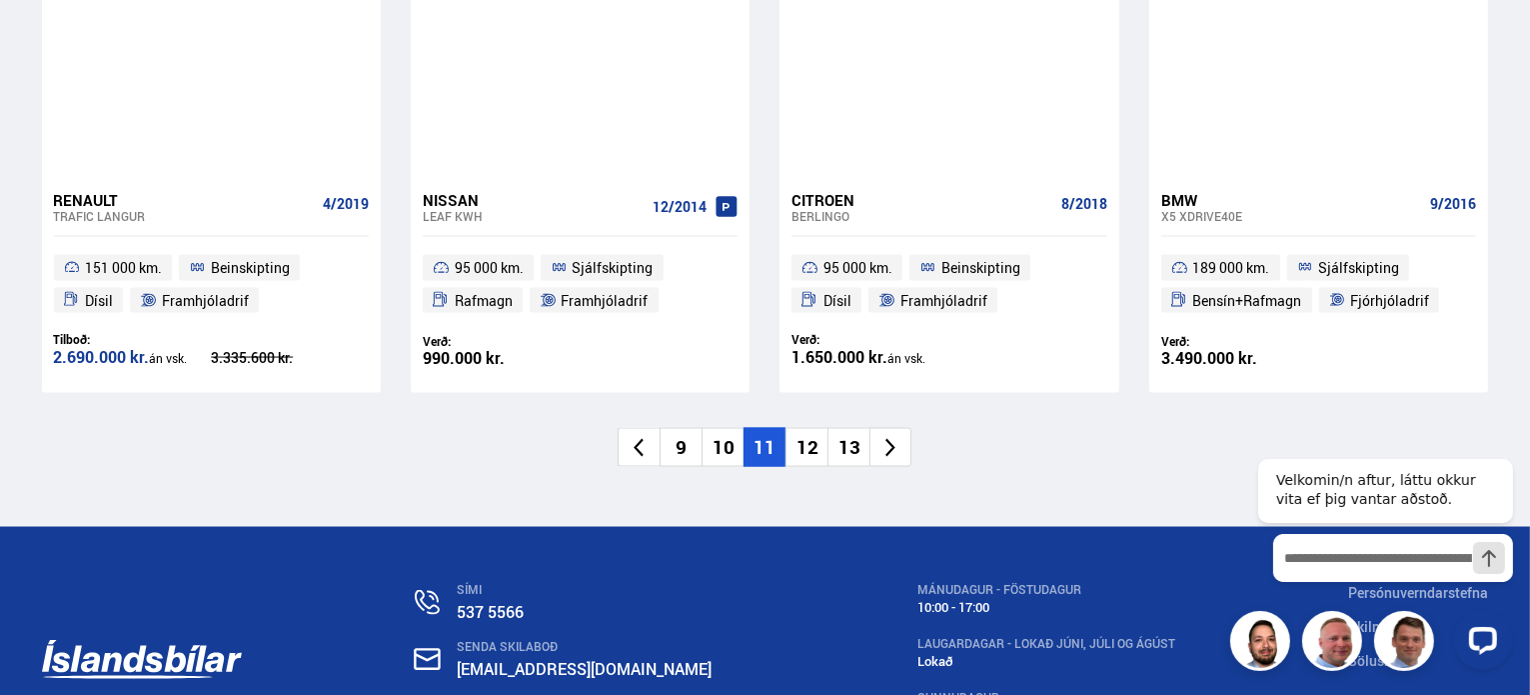
scroll to position [3289, 0]
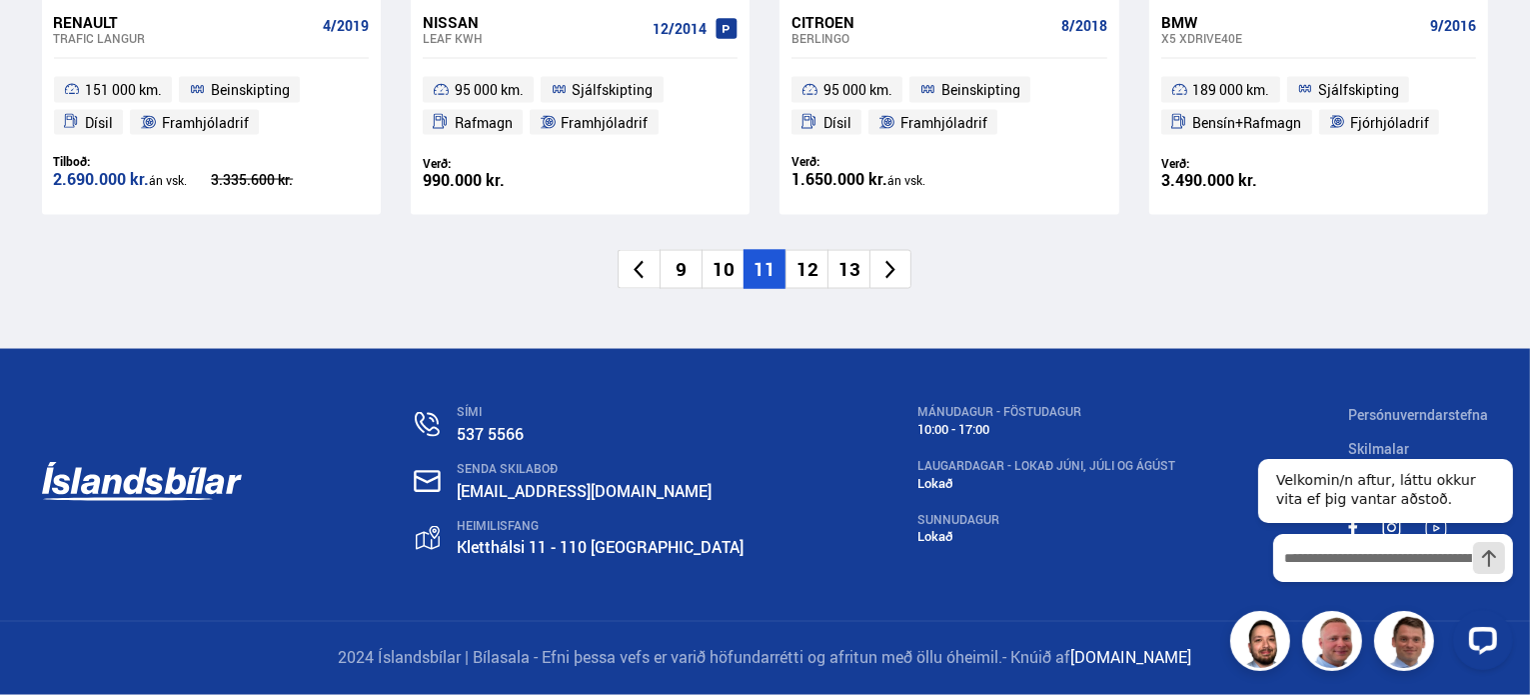
click at [816, 269] on li "12" at bounding box center [807, 269] width 42 height 39
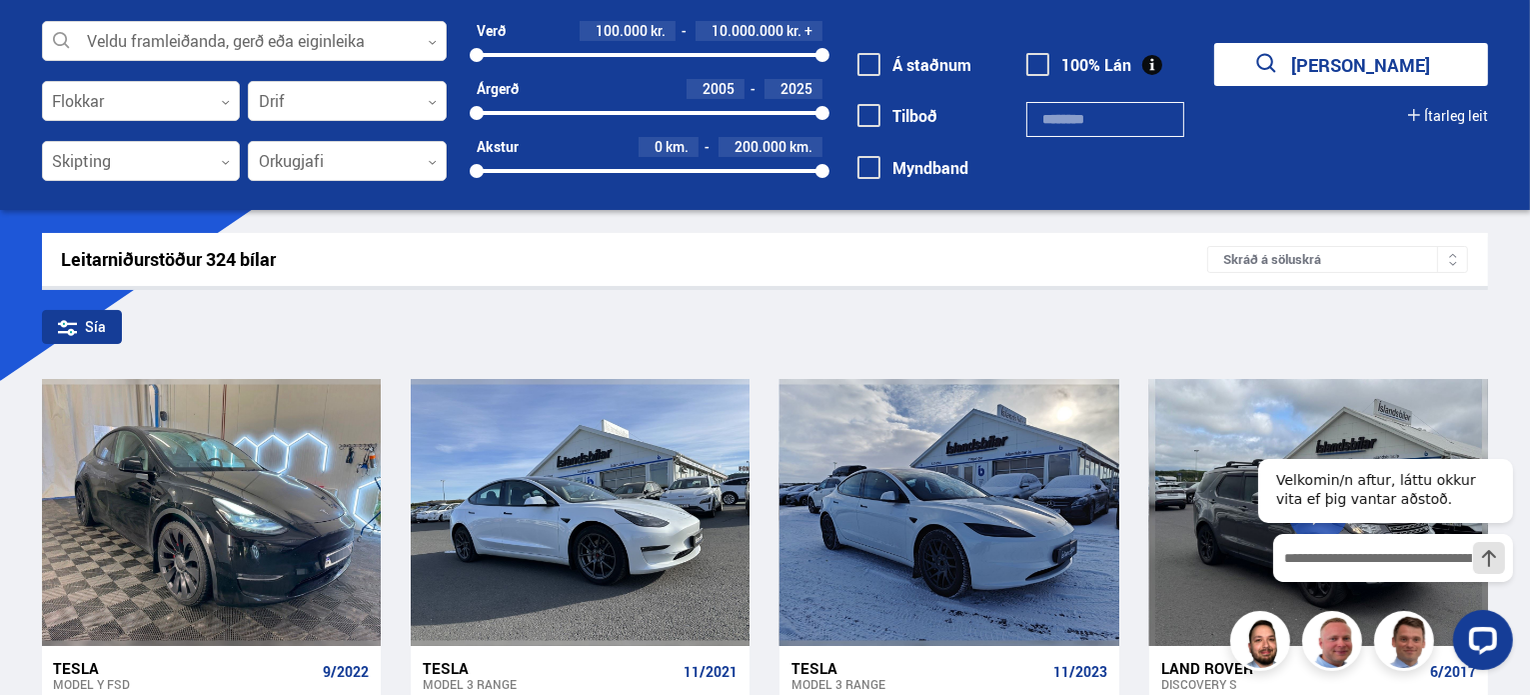
scroll to position [0, 0]
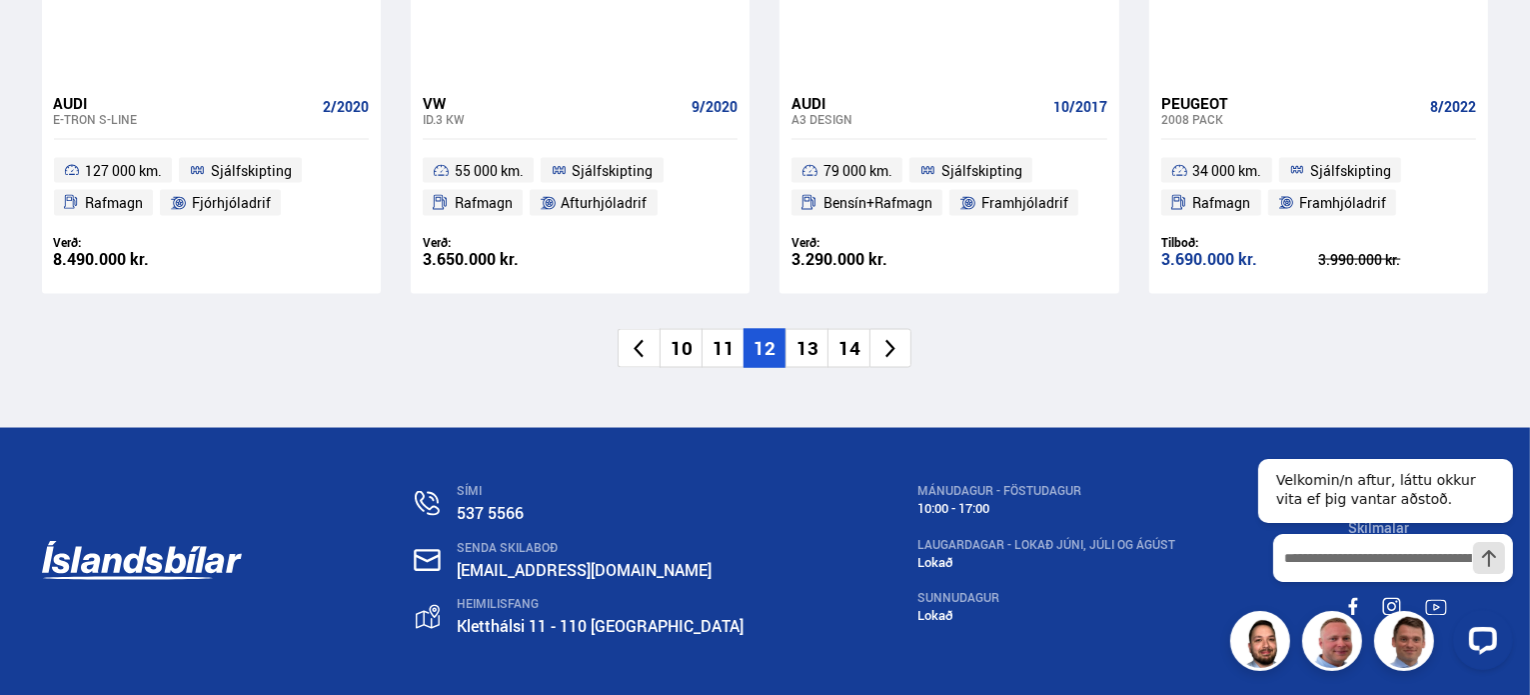
scroll to position [3242, 0]
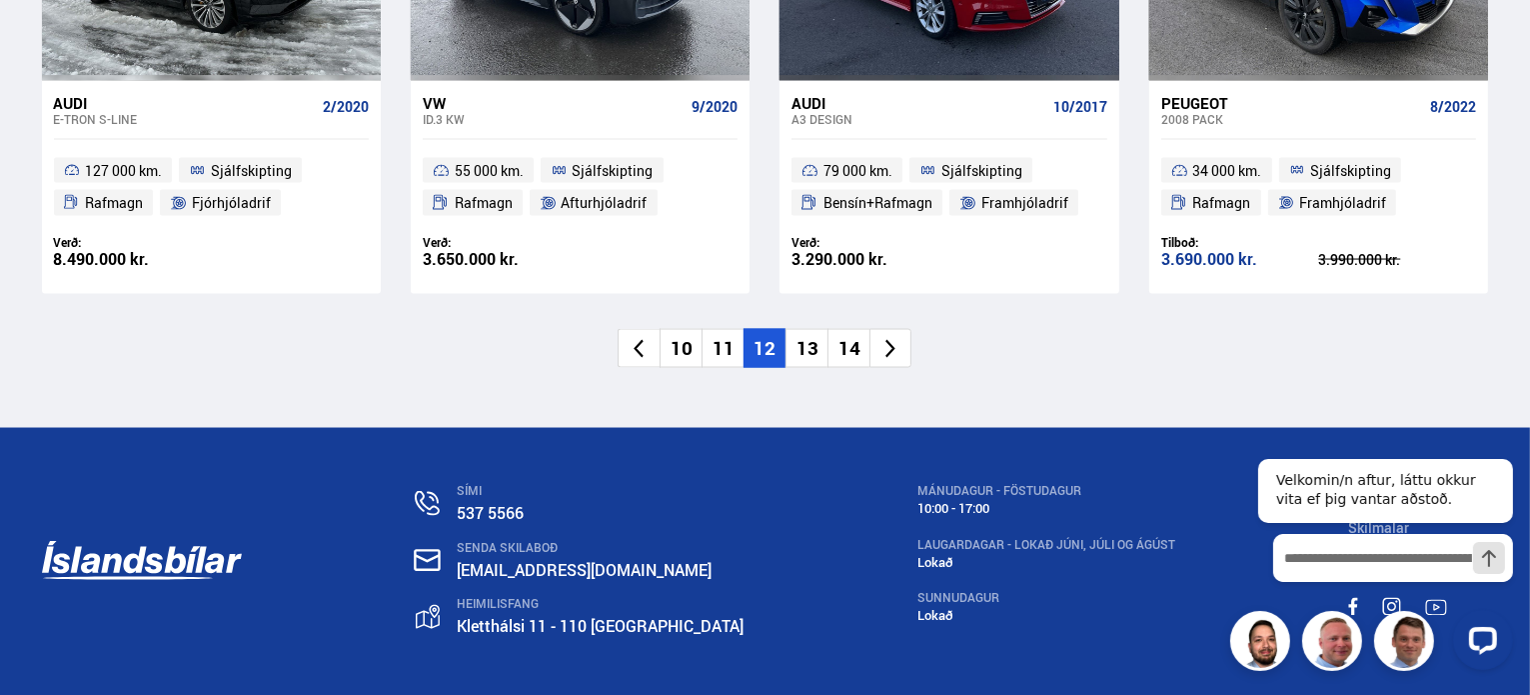
click at [805, 329] on li "13" at bounding box center [807, 348] width 42 height 39
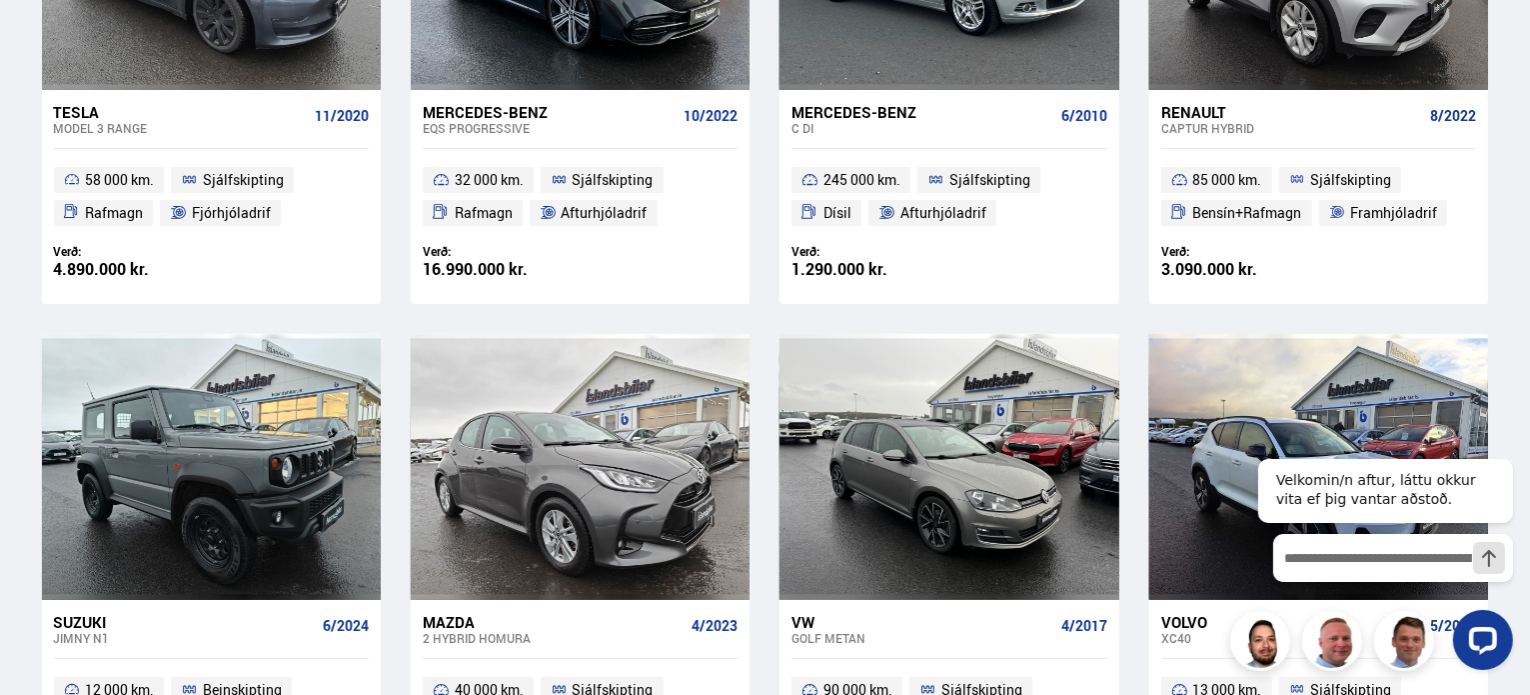
scroll to position [0, 0]
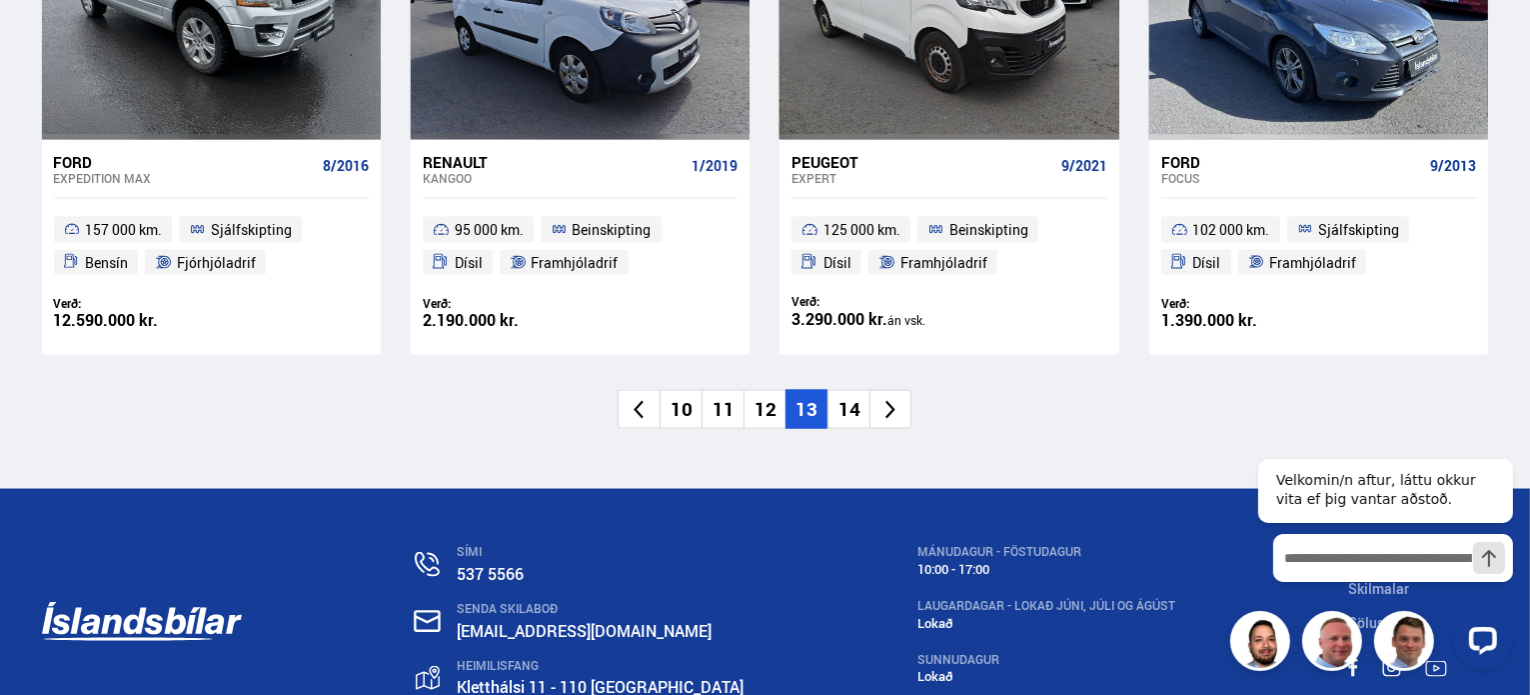
scroll to position [3292, 0]
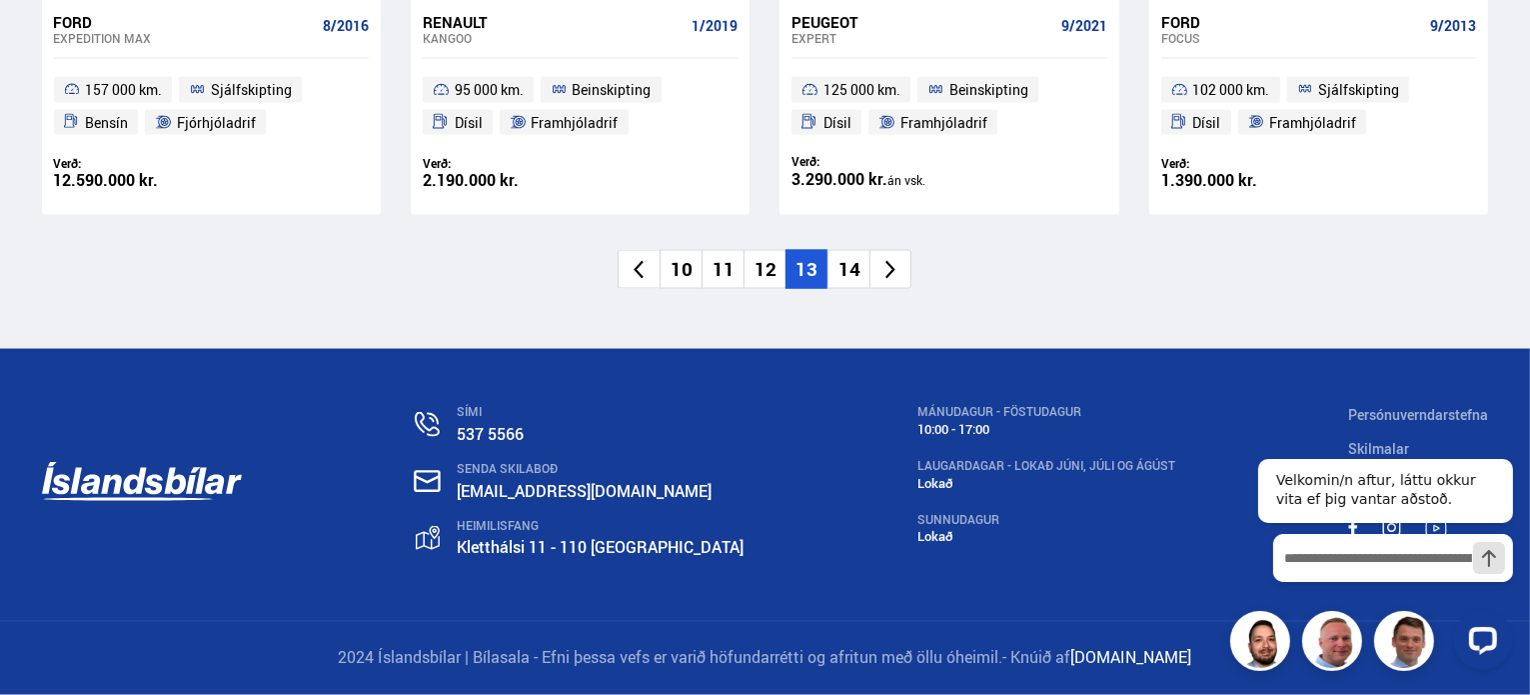
click at [844, 267] on li "14" at bounding box center [849, 269] width 42 height 39
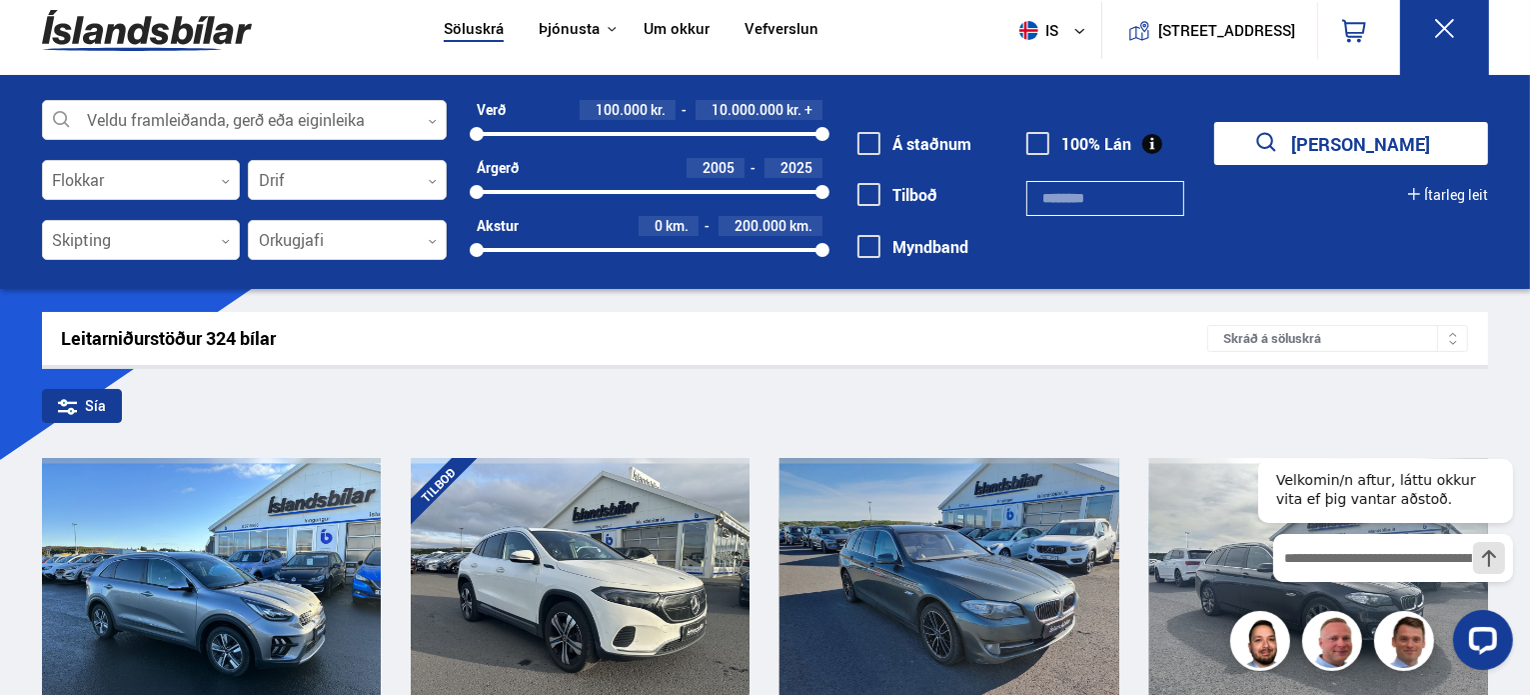
scroll to position [0, 0]
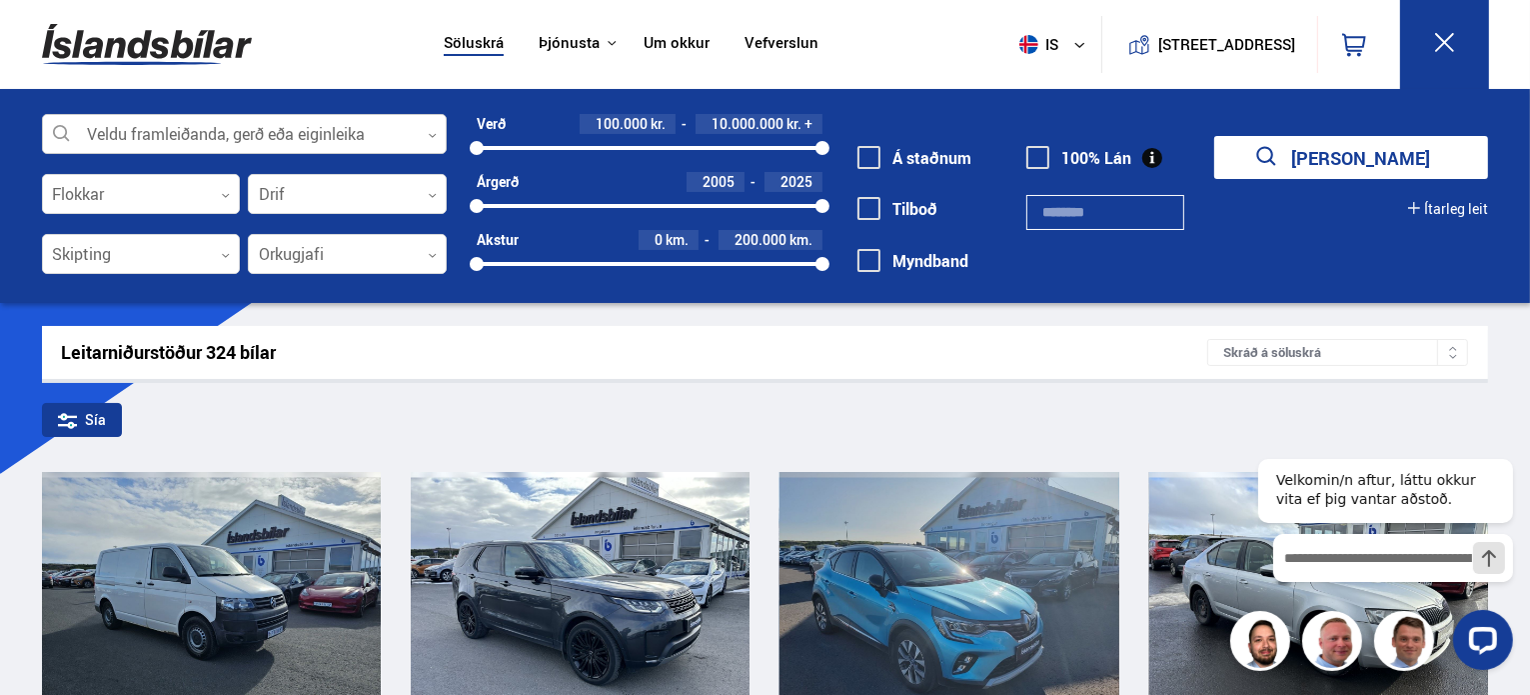
click at [332, 127] on div at bounding box center [244, 135] width 405 height 40
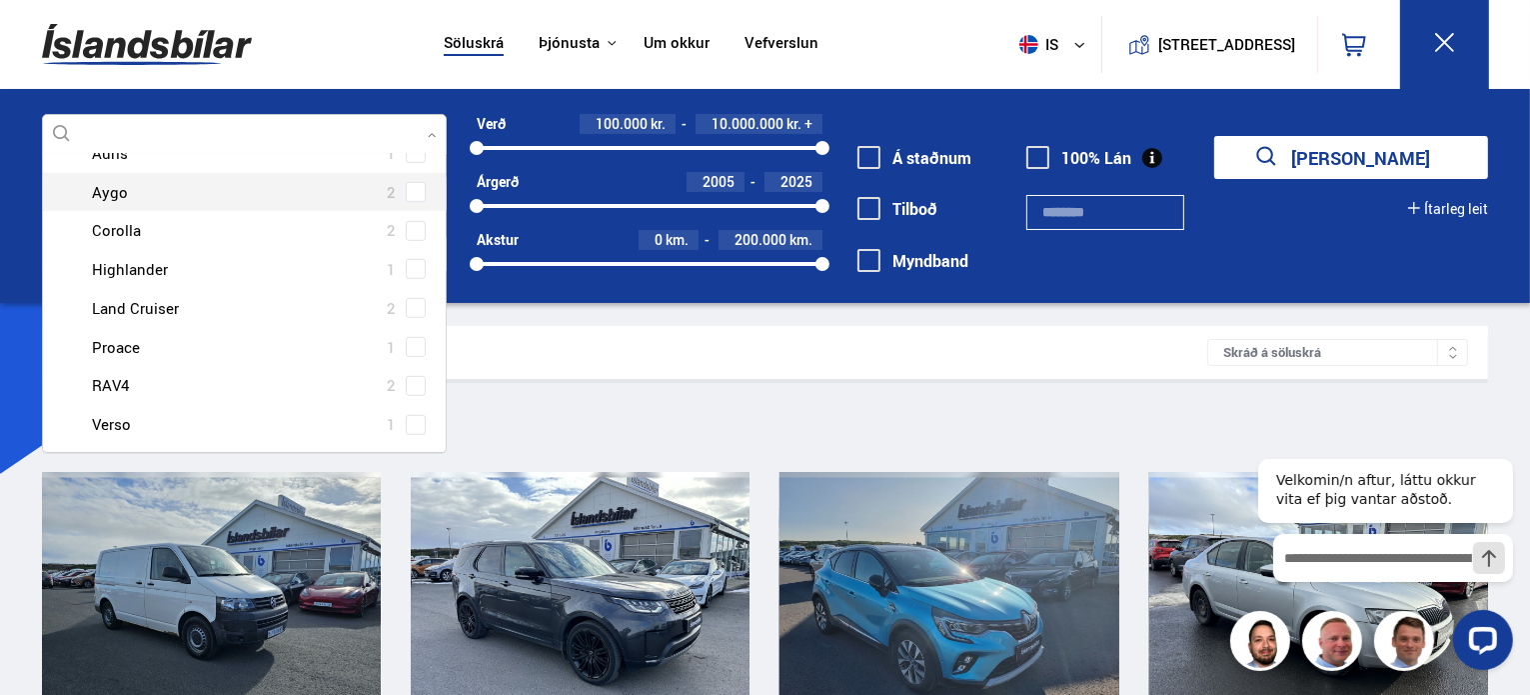
scroll to position [1298, 0]
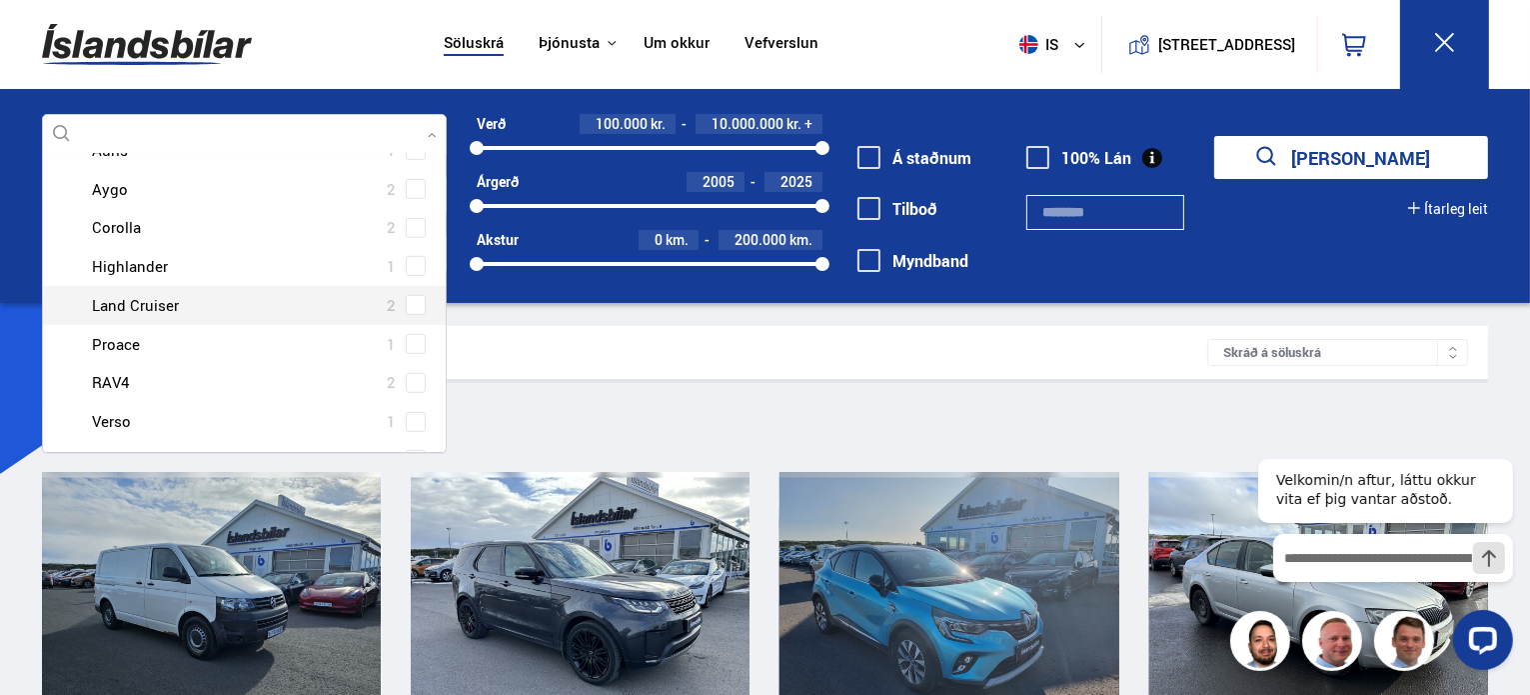
click at [406, 301] on span at bounding box center [416, 305] width 20 height 20
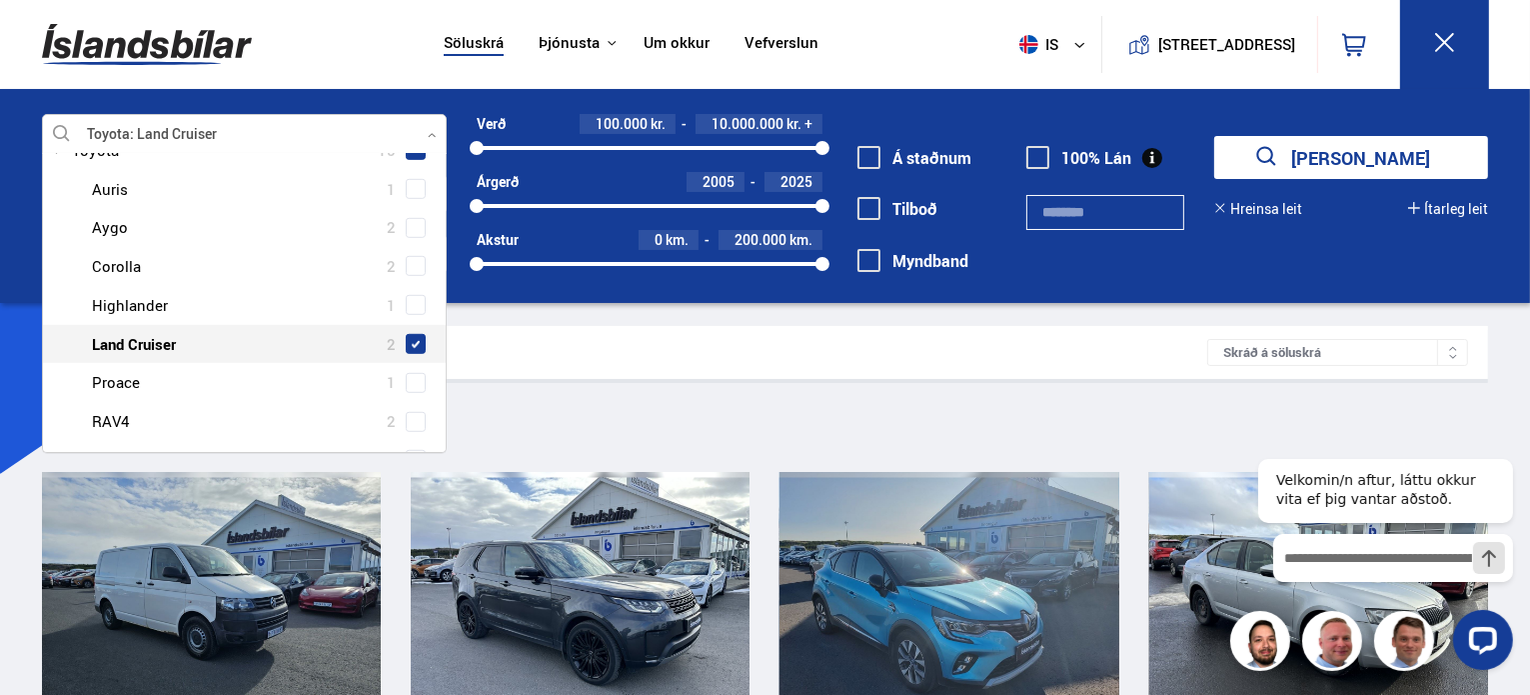
scroll to position [1337, 0]
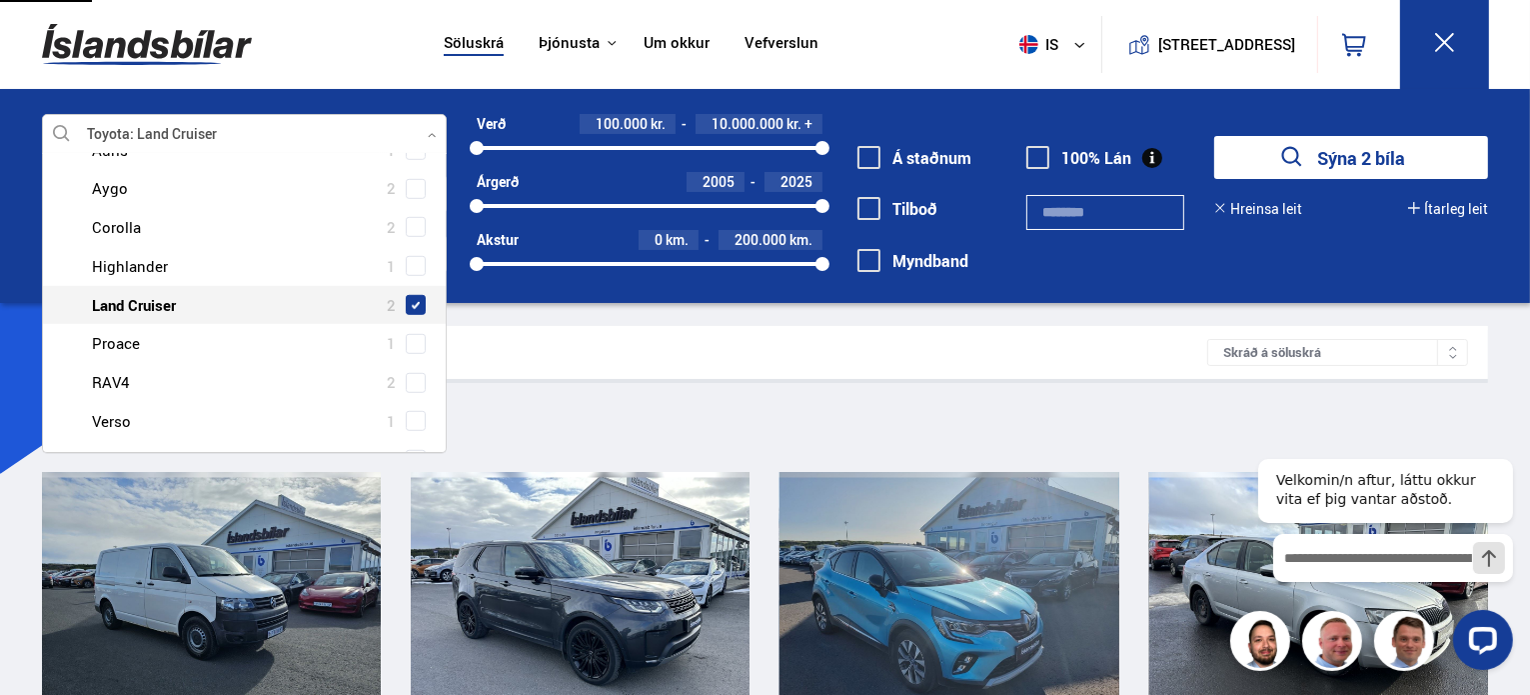
type input "**"
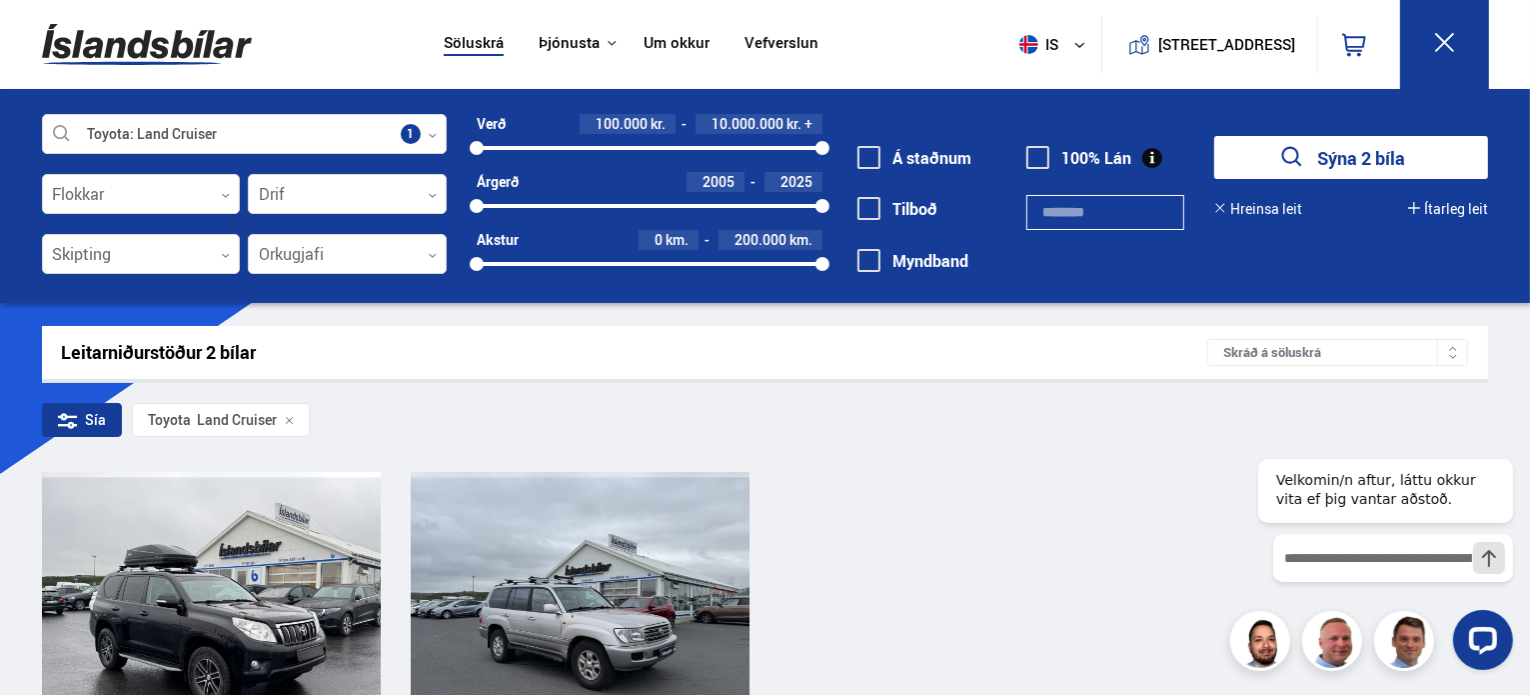
click at [1129, 362] on div "Leitarniðurstöður 2 bílar" at bounding box center [635, 352] width 1146 height 21
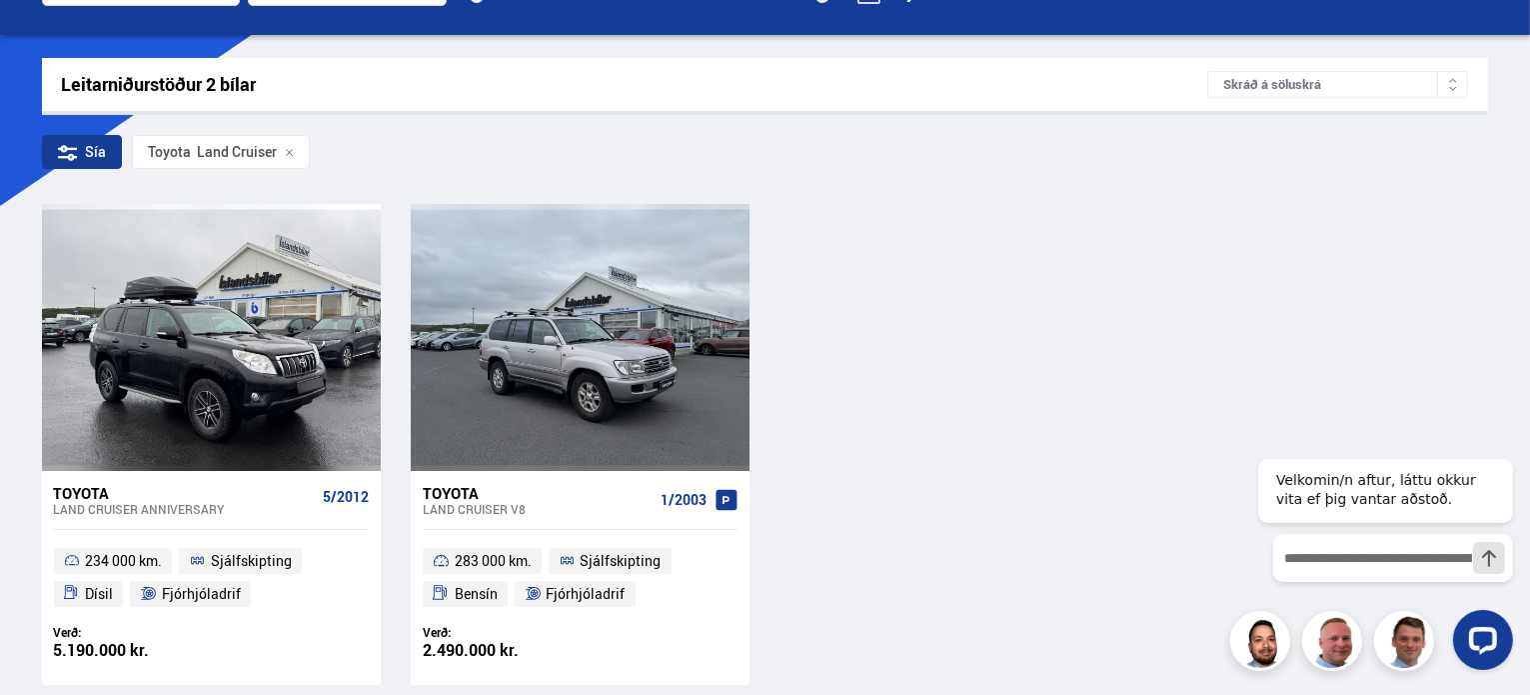
scroll to position [268, 0]
